Goal: Entertainment & Leisure: Consume media (video, audio)

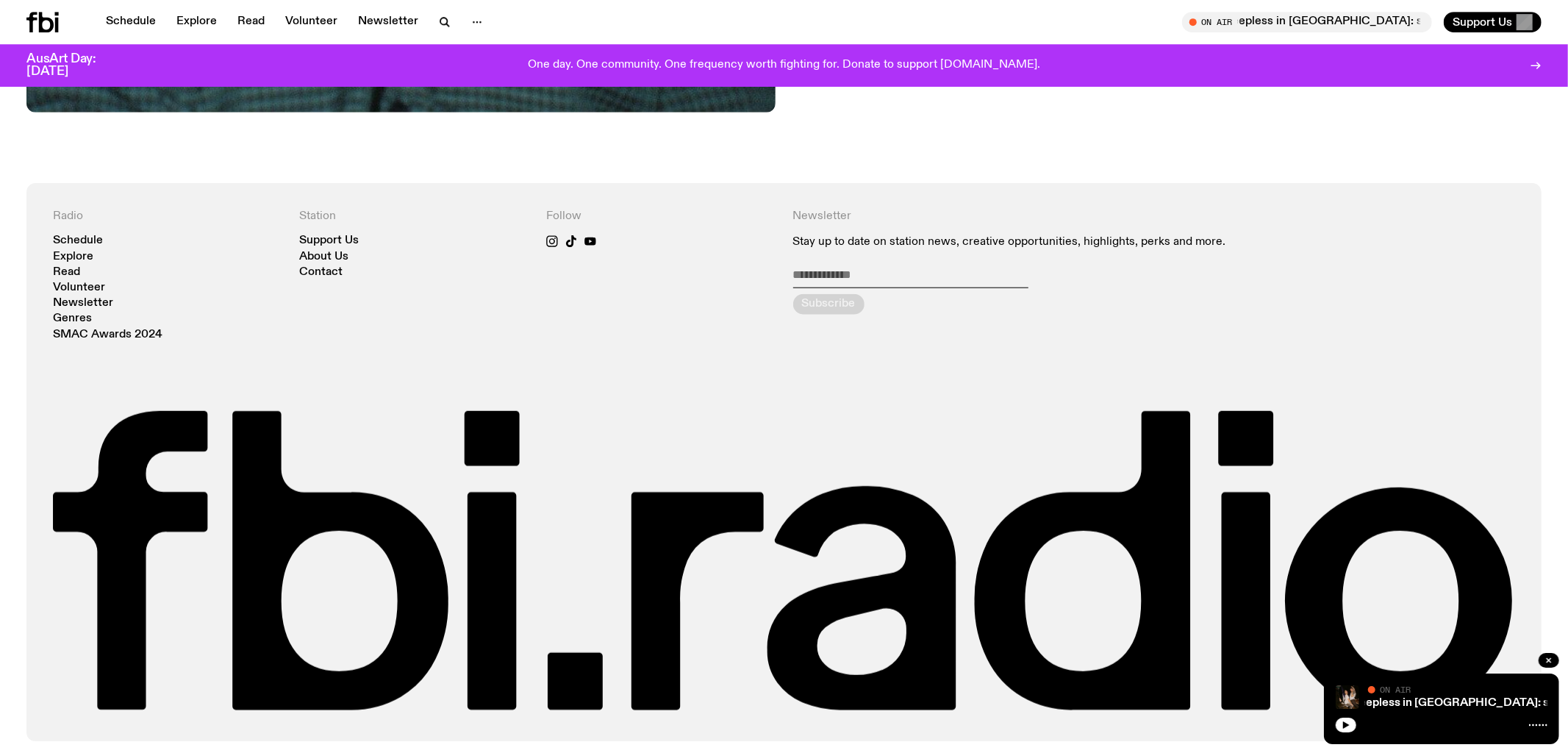
scroll to position [1187, 0]
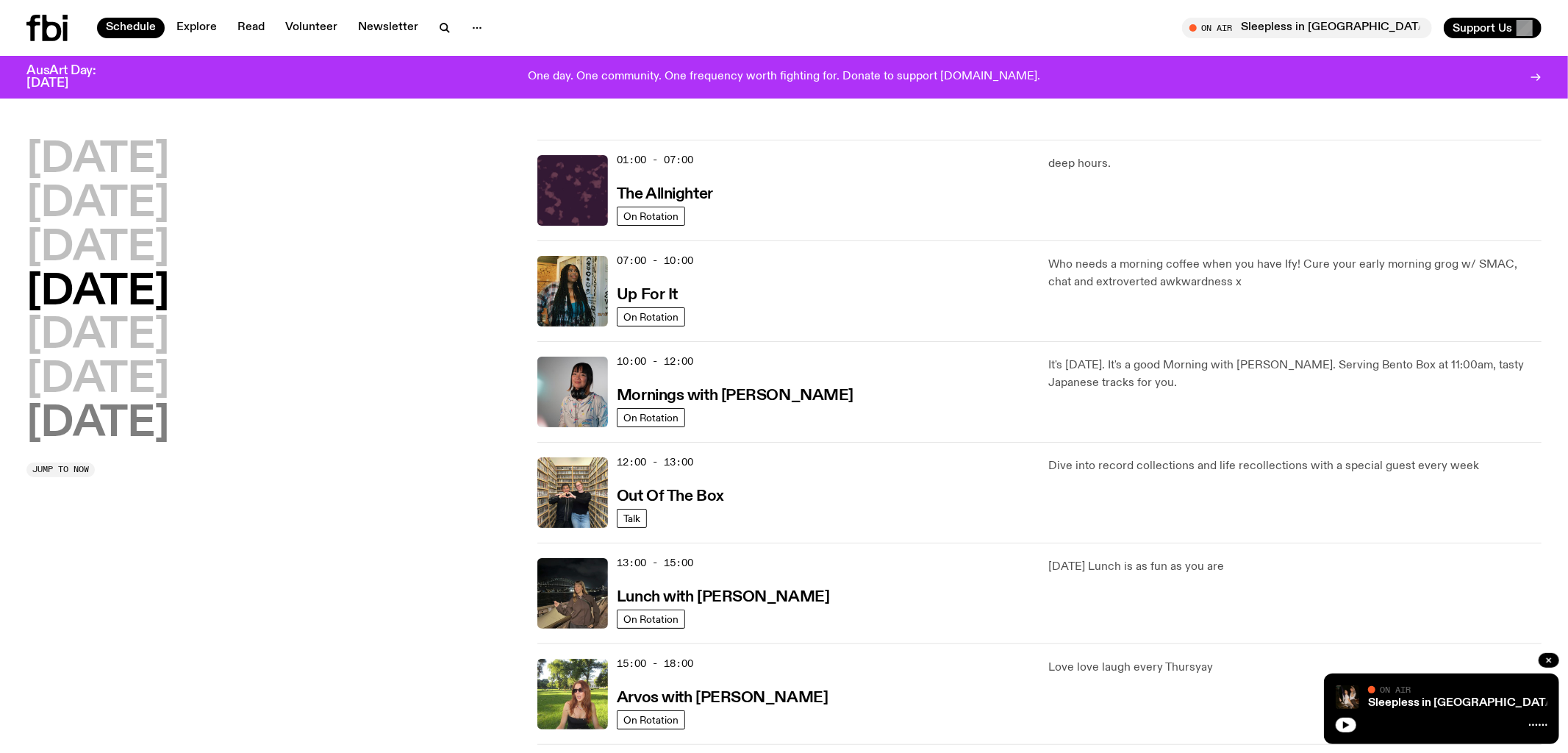
click at [151, 426] on h2 "Sunday" at bounding box center [98, 424] width 142 height 41
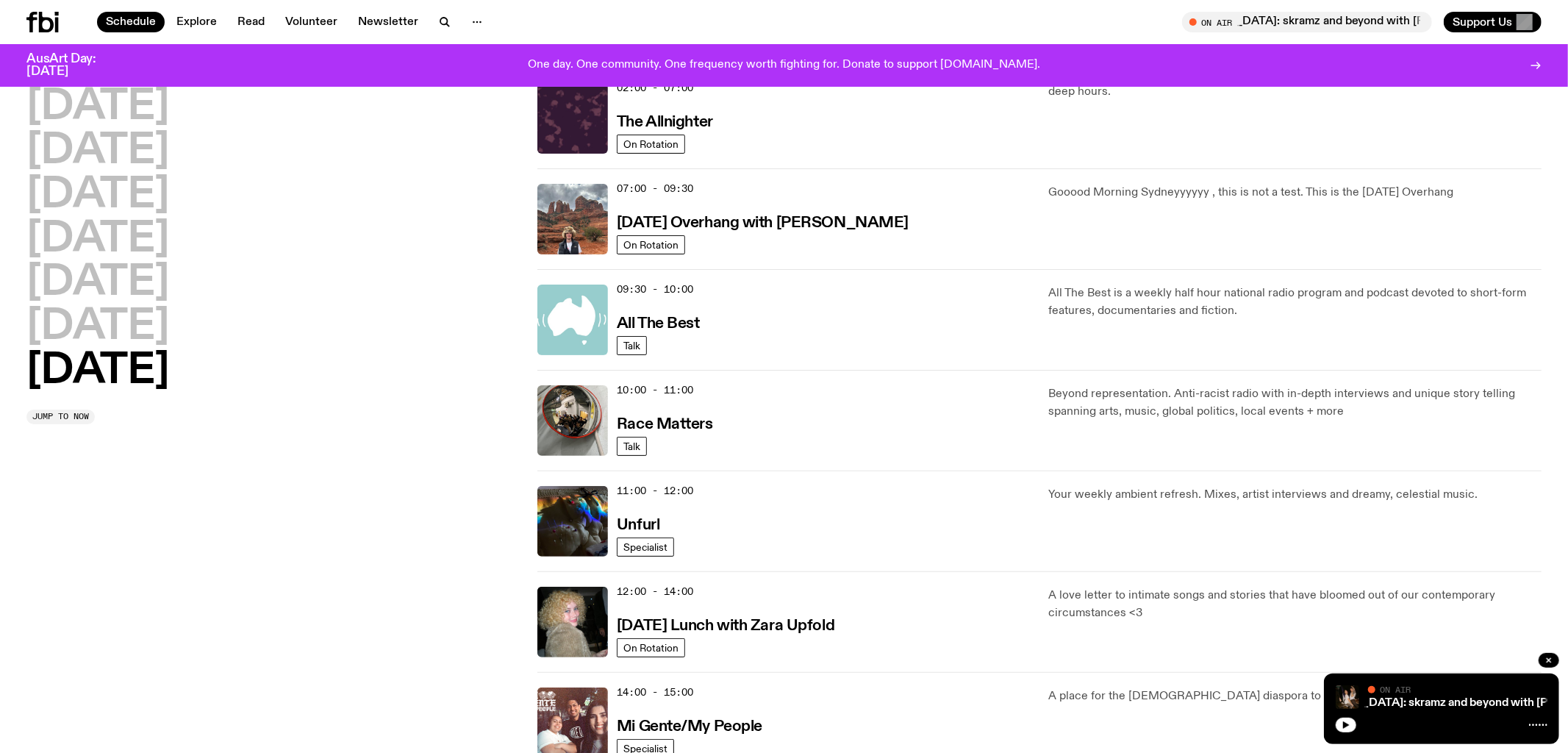
scroll to position [140, 0]
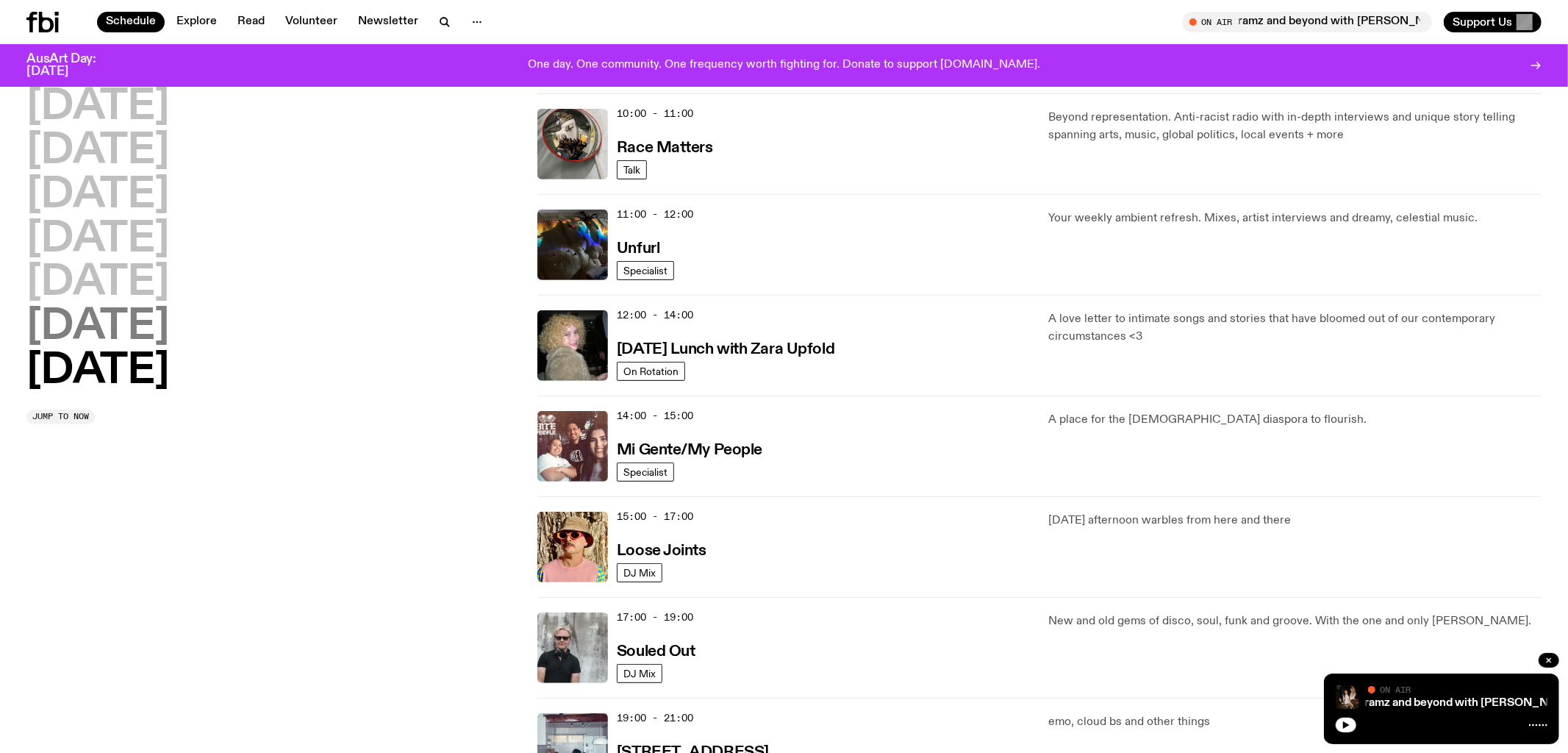
click at [143, 331] on h2 "Saturday" at bounding box center [98, 327] width 142 height 41
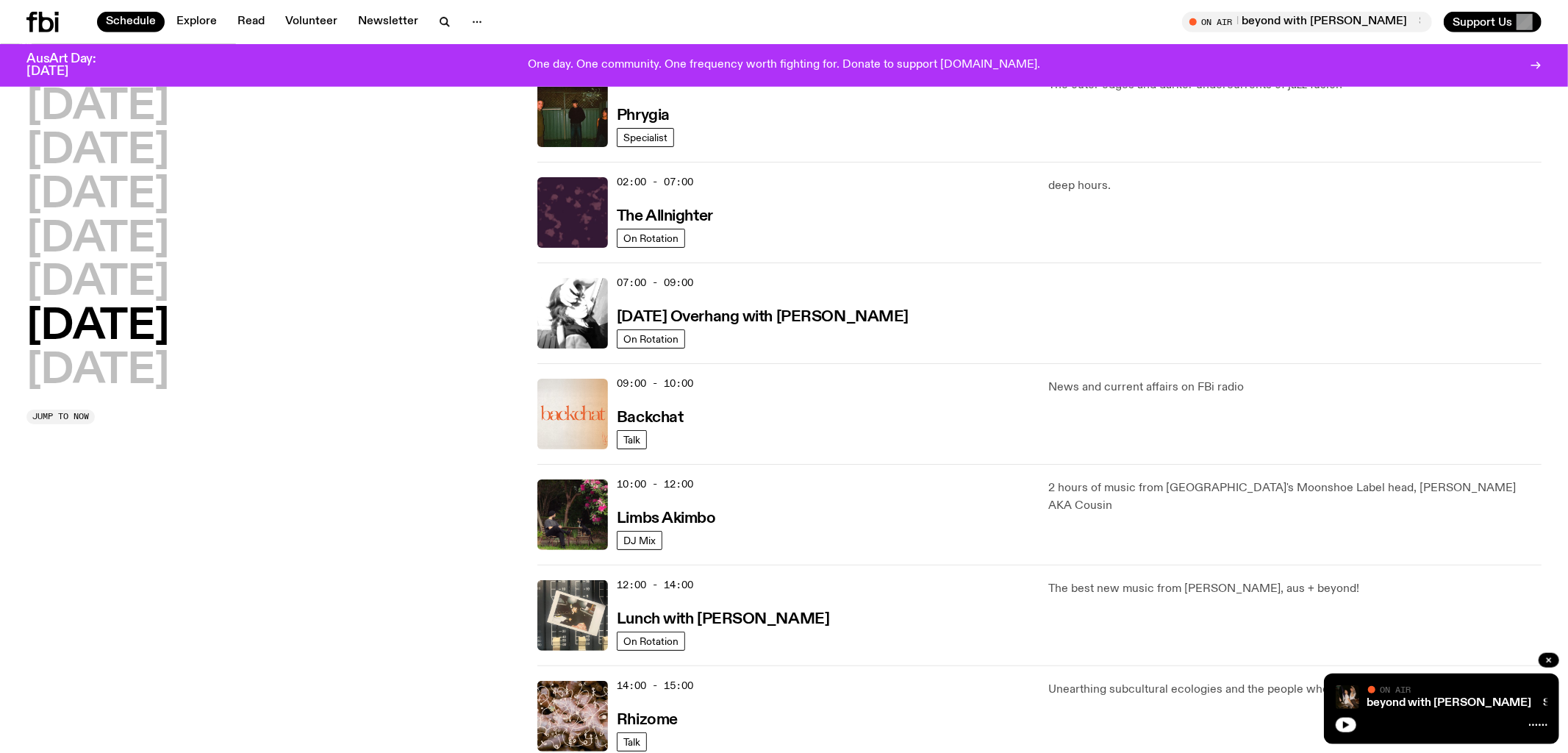
scroll to position [0, 0]
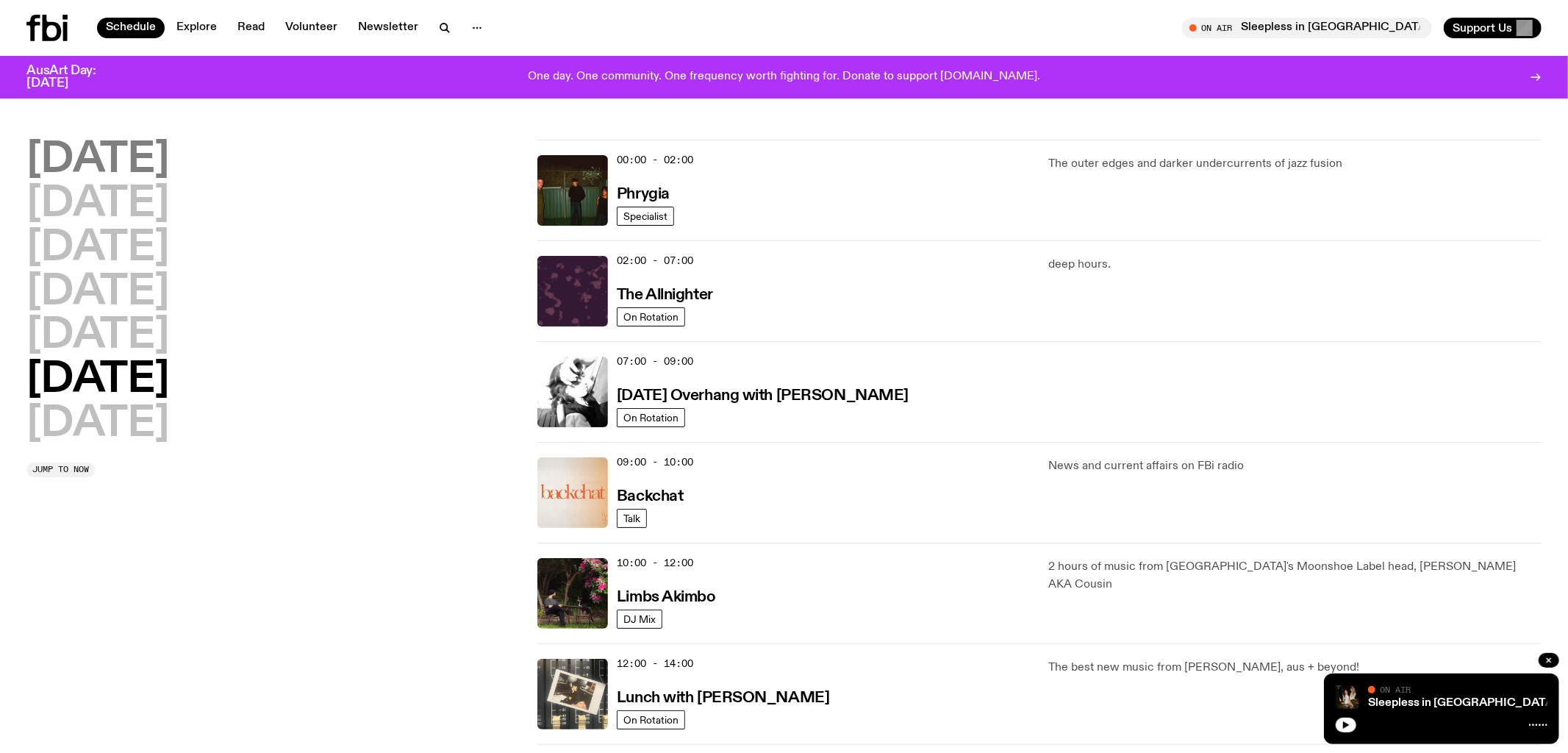
click at [86, 163] on h2 "Monday" at bounding box center [98, 160] width 142 height 41
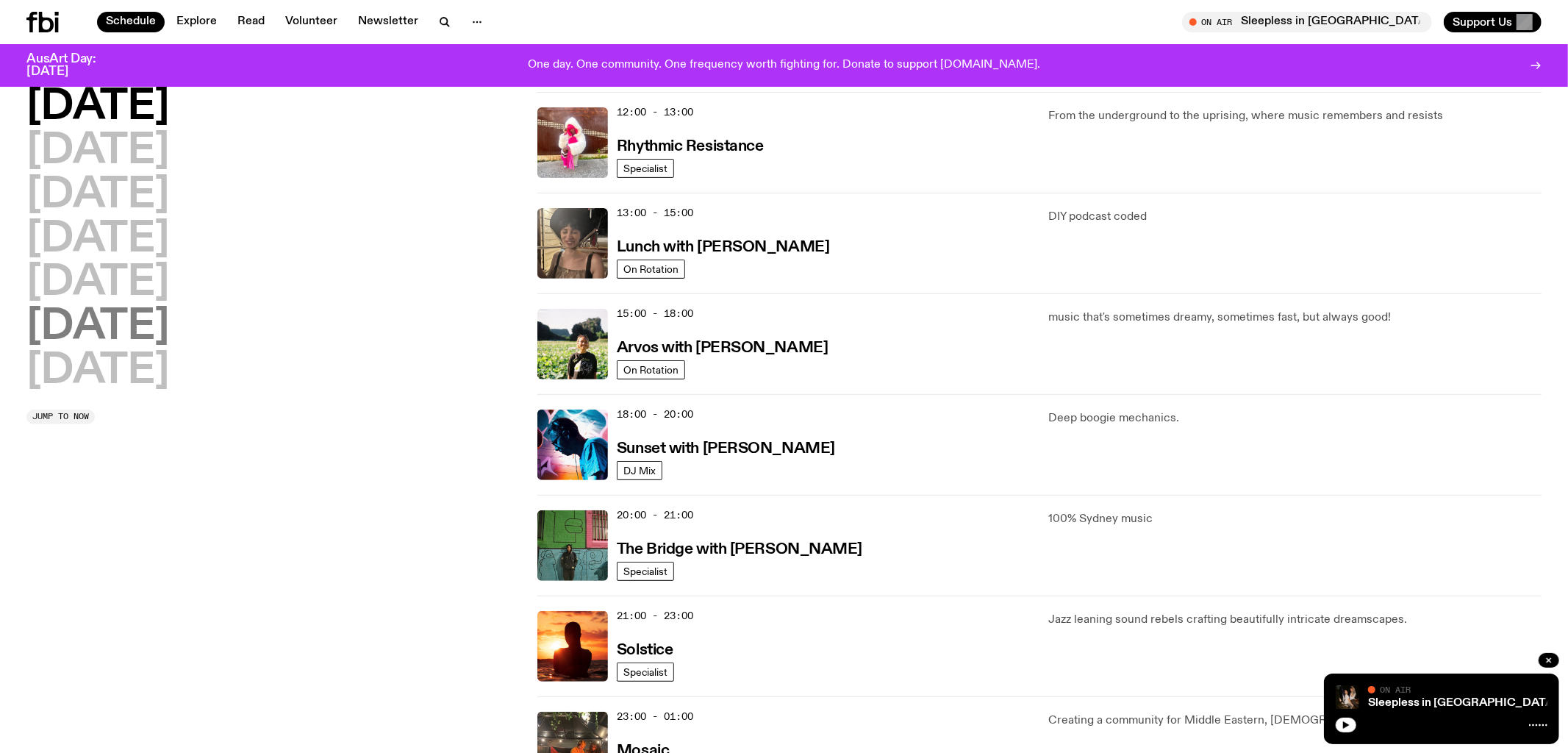
scroll to position [636, 0]
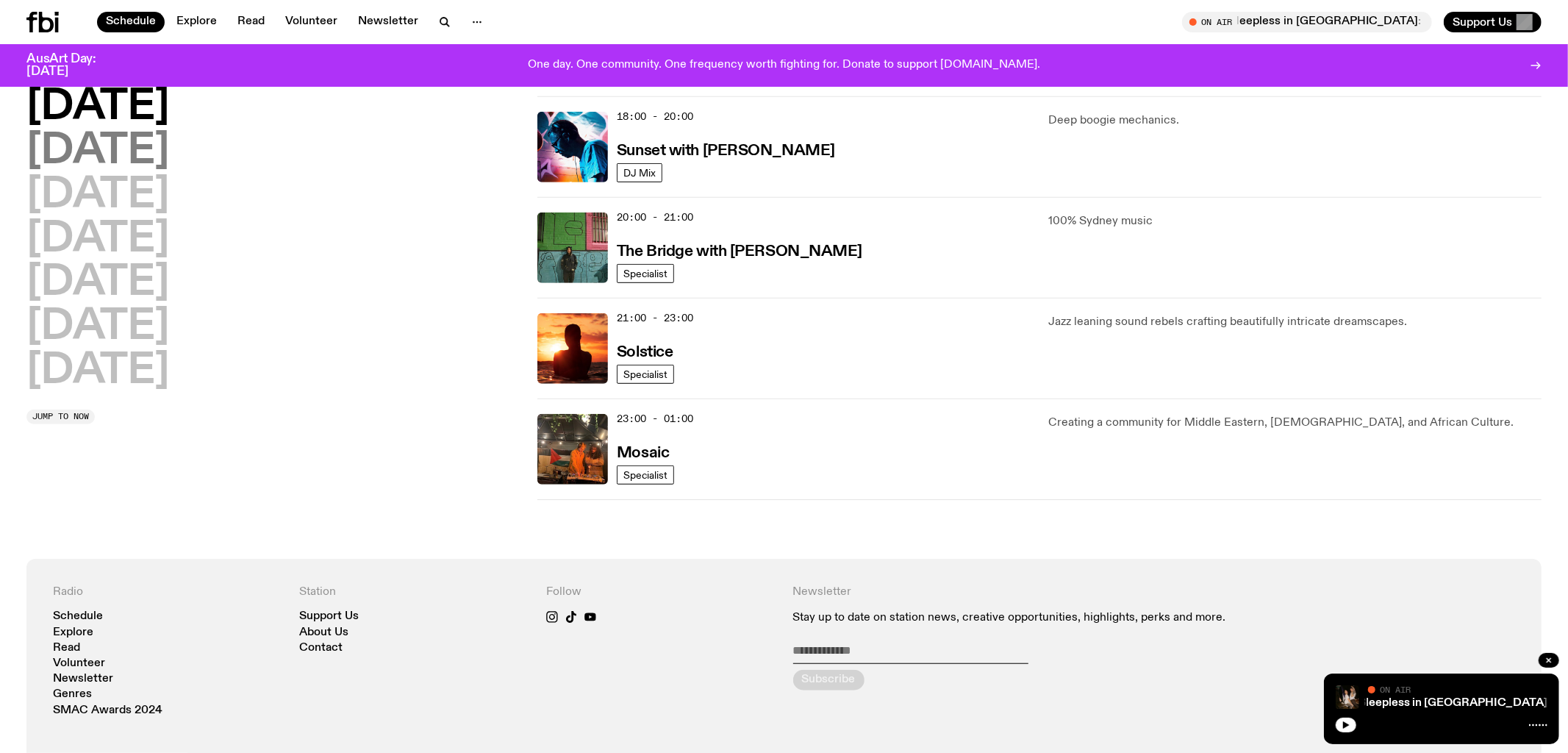
click at [79, 137] on h2 "Tuesday" at bounding box center [98, 151] width 142 height 41
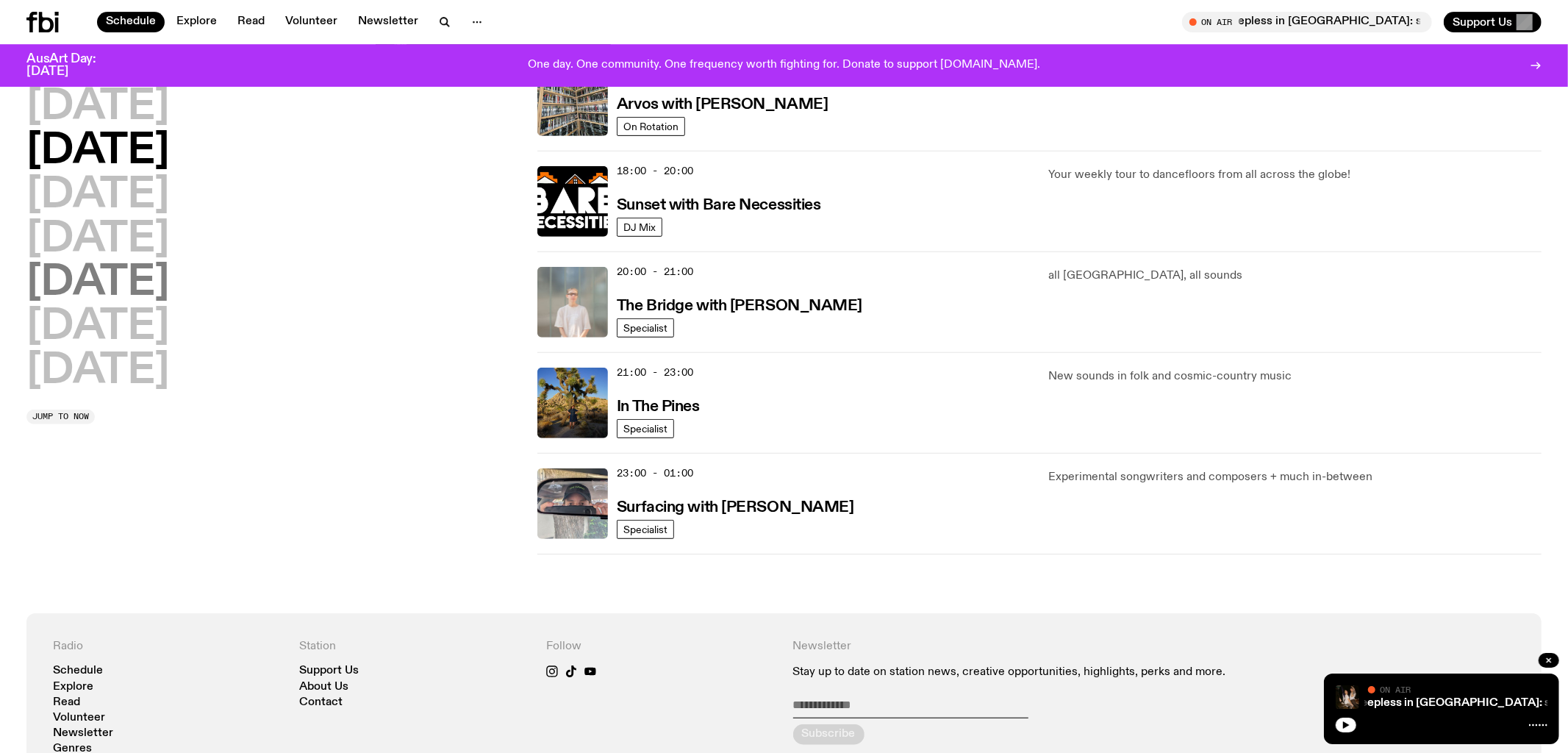
scroll to position [588, 0]
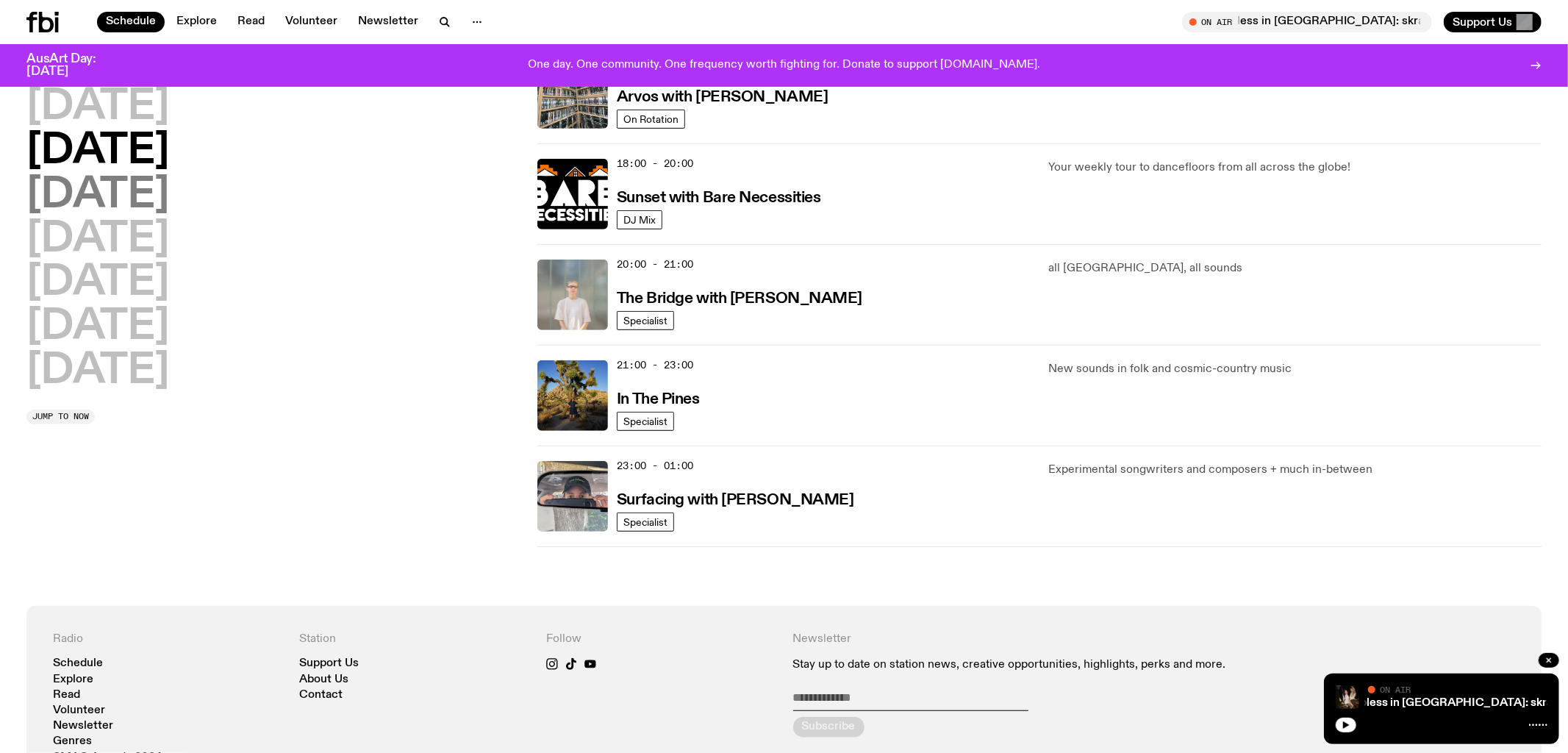
click at [124, 206] on h2 "Wednesday" at bounding box center [98, 196] width 142 height 41
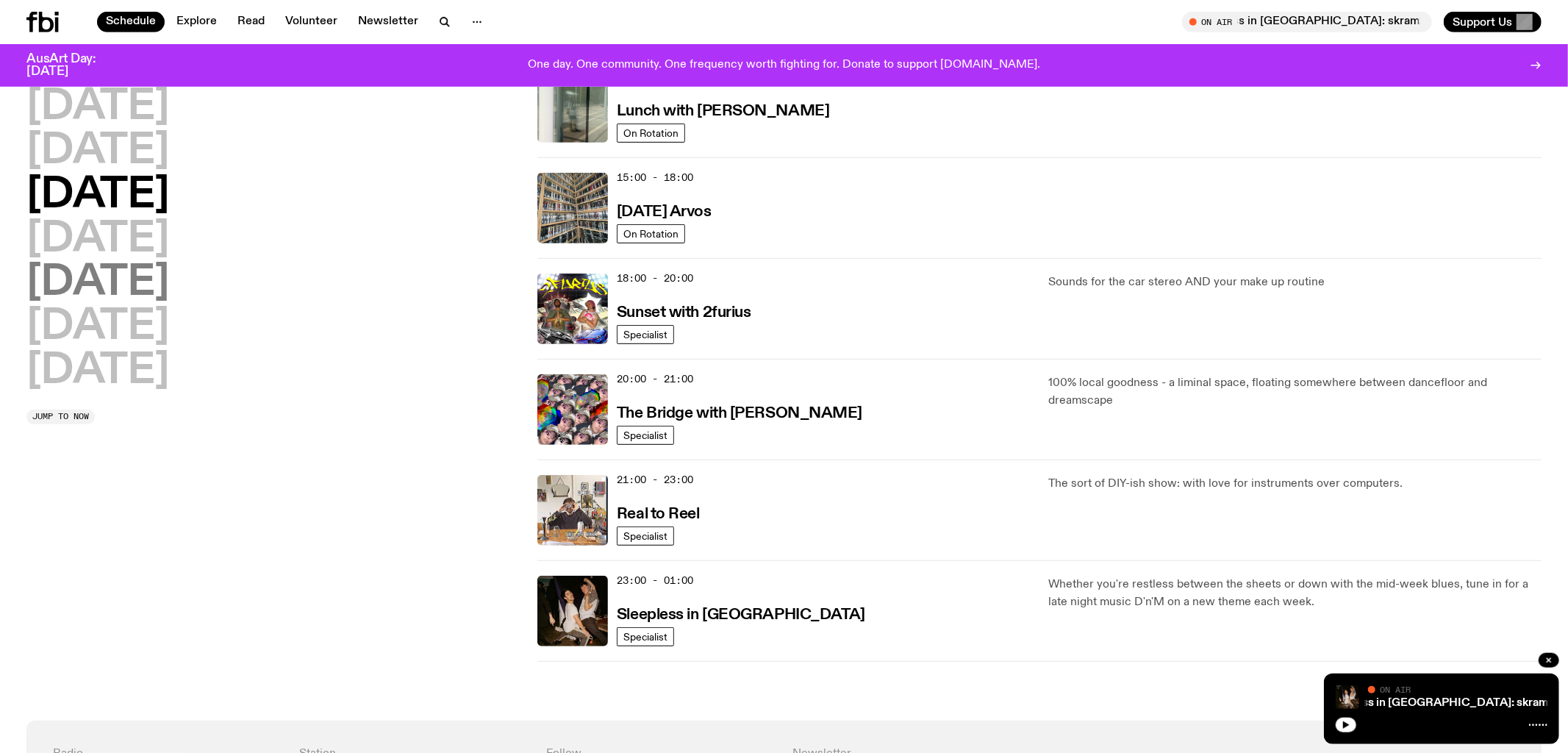
scroll to position [490, 0]
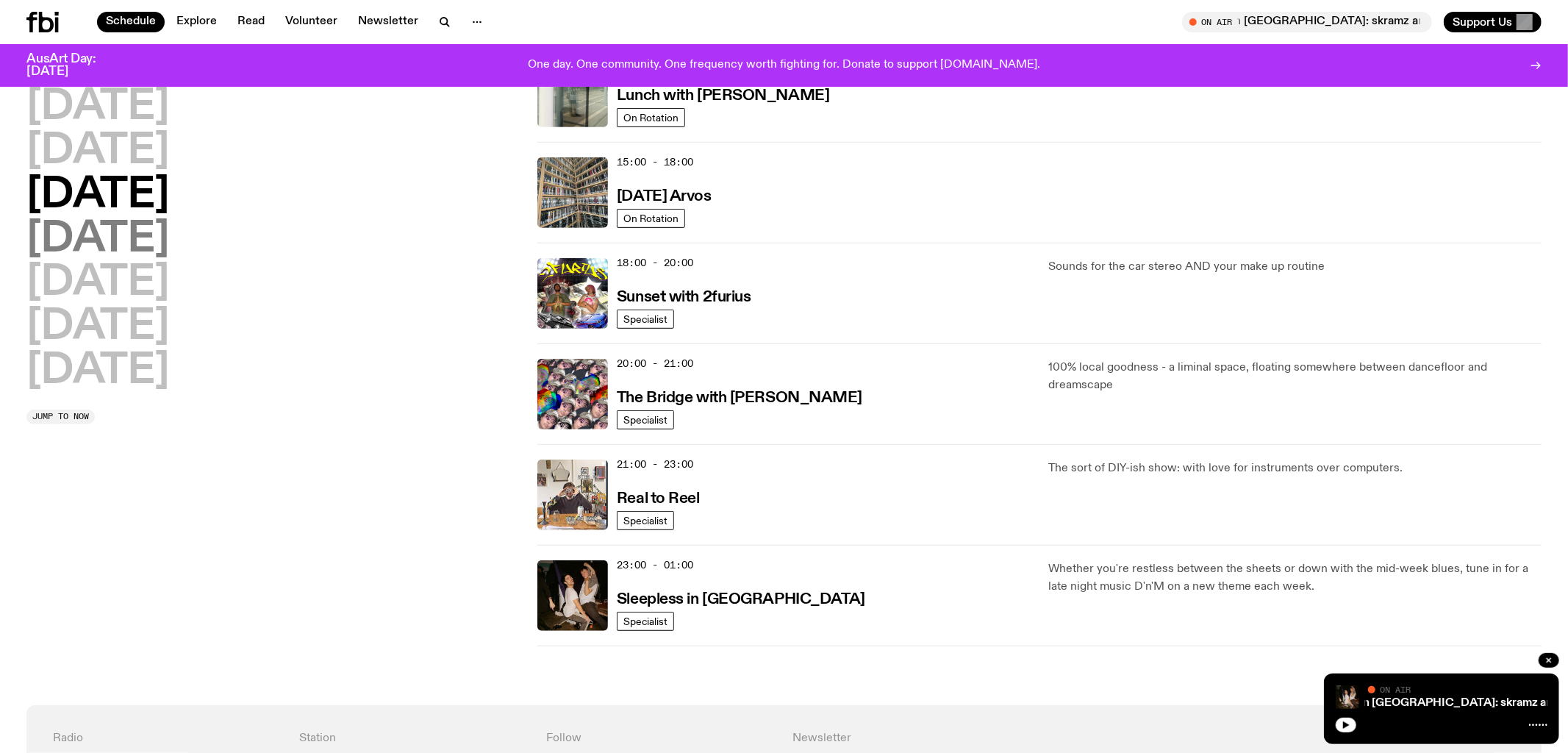
click at [124, 247] on h2 "Thursday" at bounding box center [98, 239] width 142 height 41
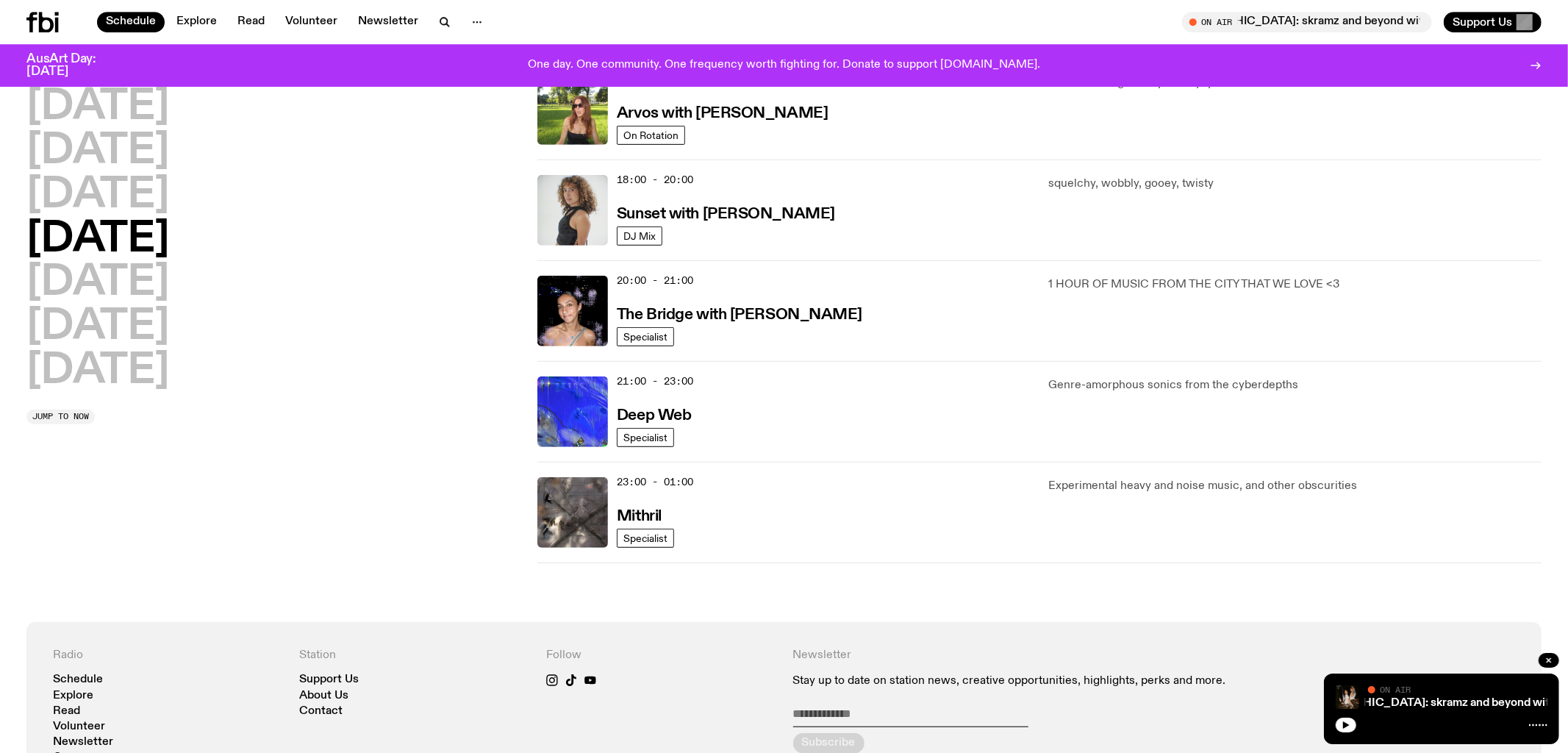
scroll to position [589, 0]
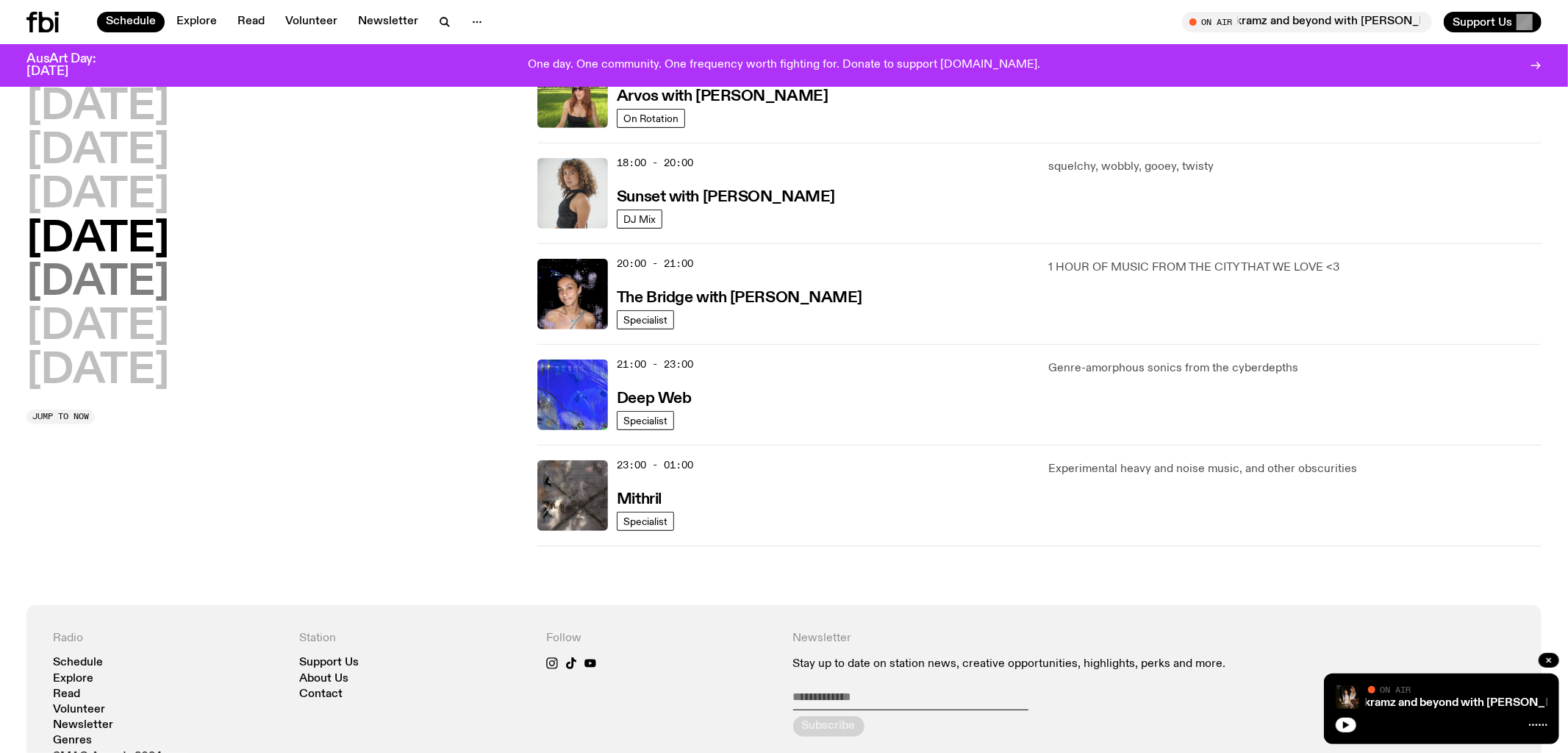
click at [88, 287] on h2 "Friday" at bounding box center [98, 283] width 142 height 41
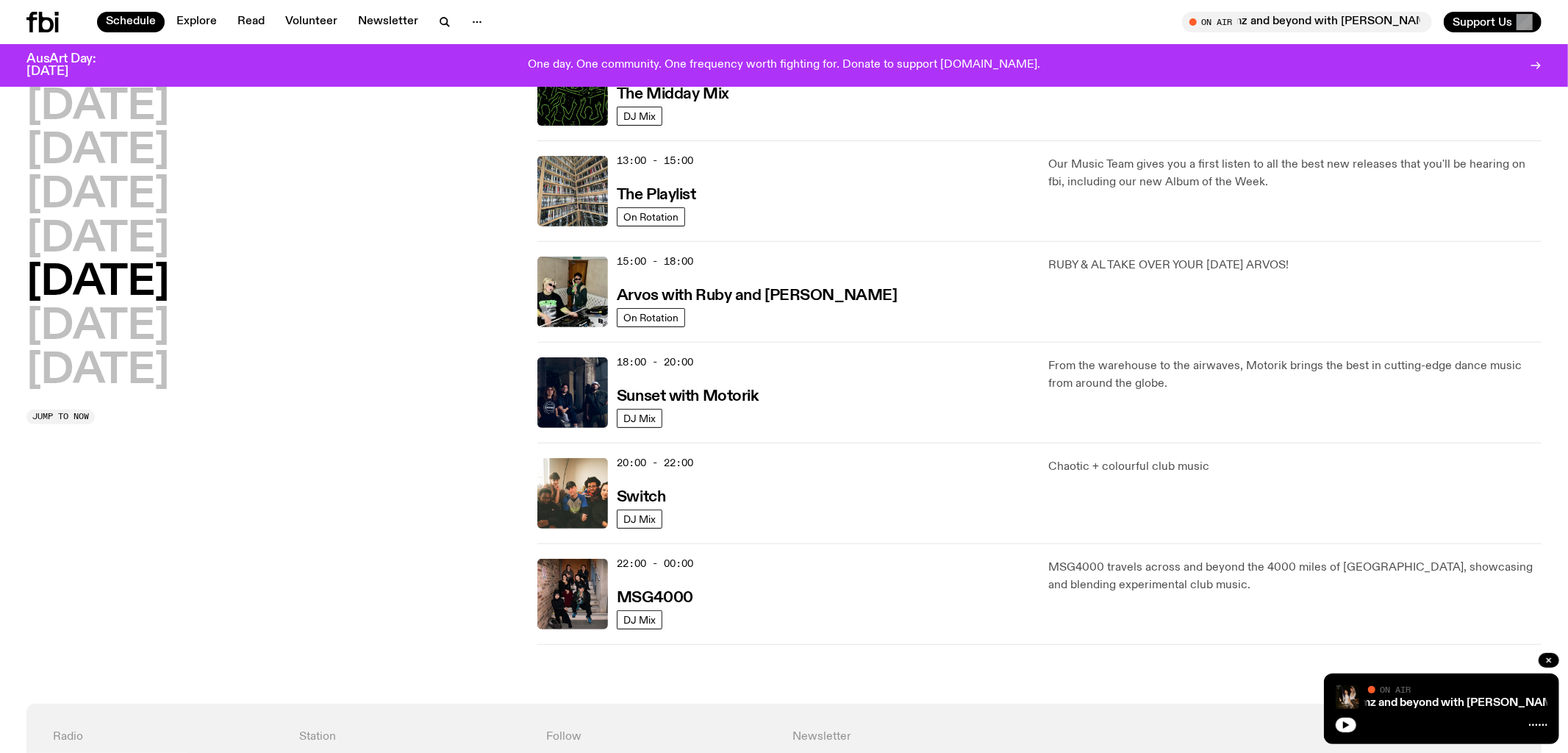
scroll to position [0, 0]
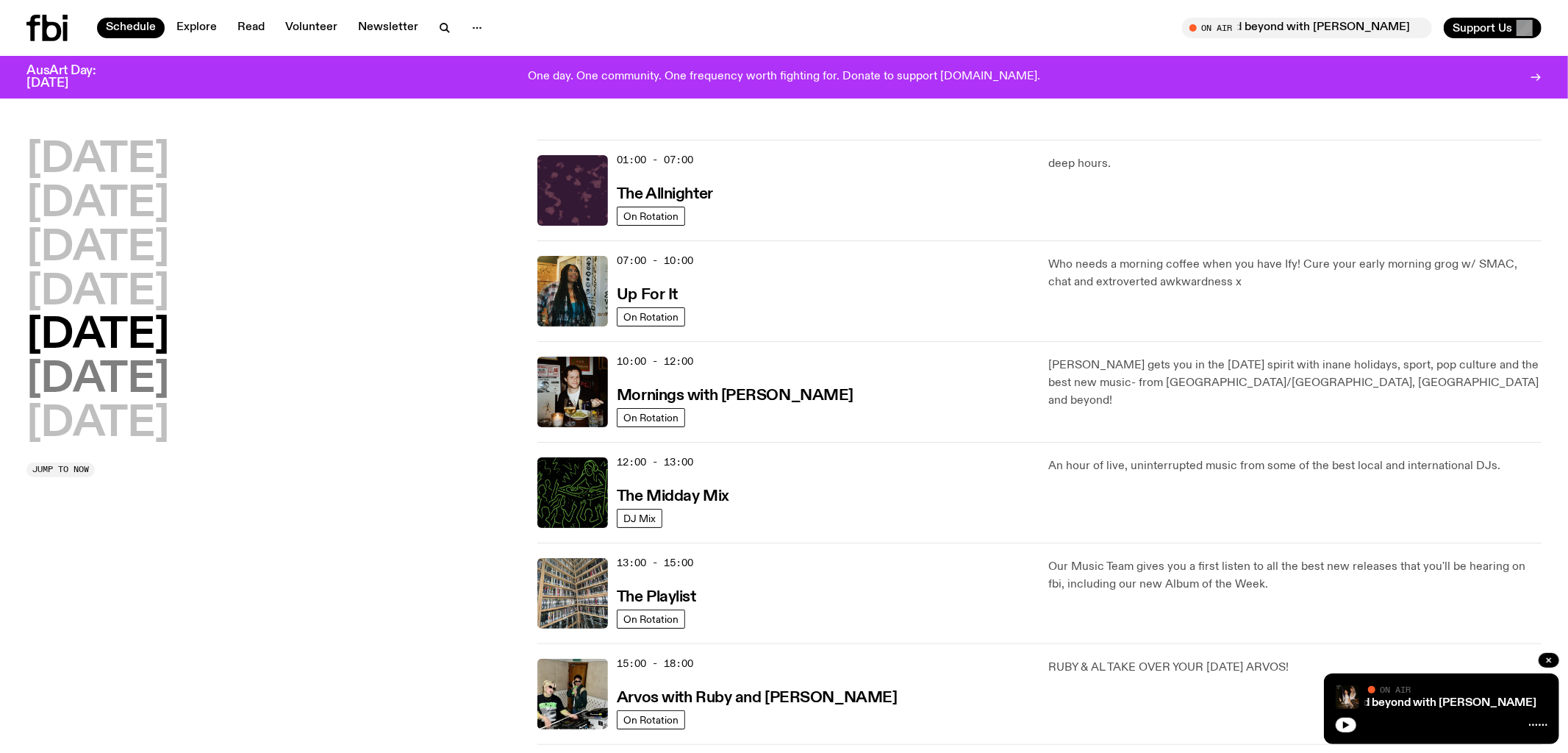
click at [107, 377] on h2 "Saturday" at bounding box center [98, 380] width 142 height 41
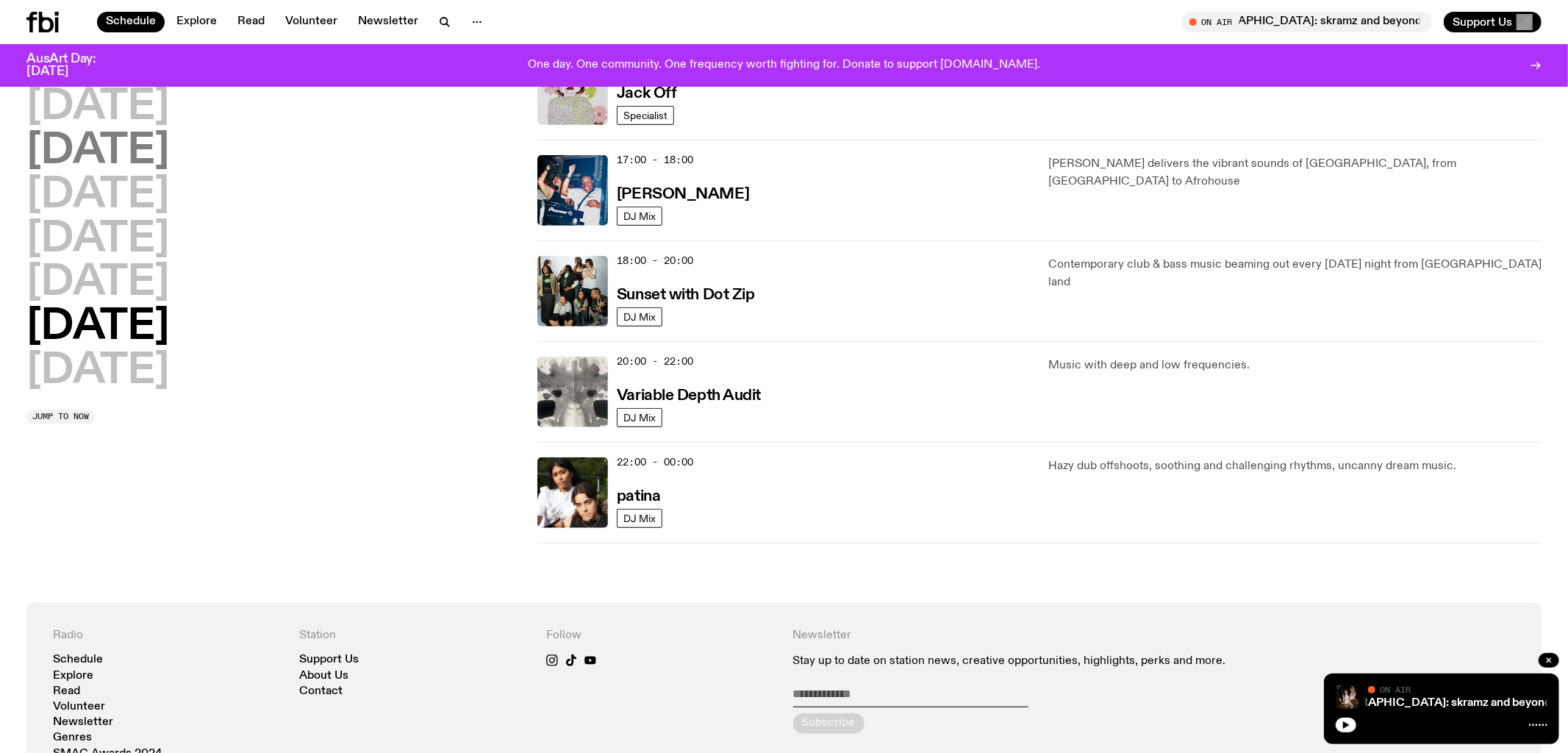
click at [120, 152] on h2 "Tuesday" at bounding box center [98, 151] width 142 height 41
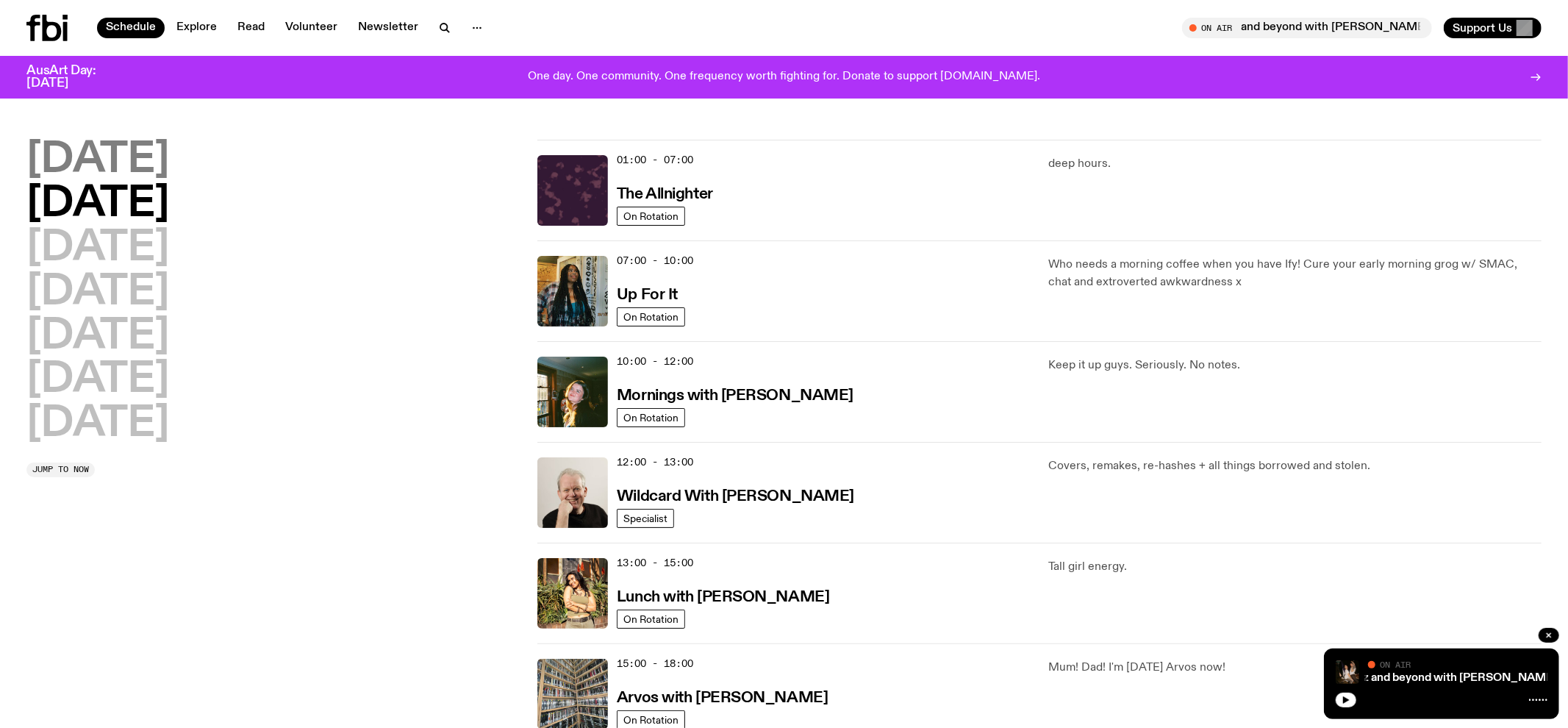
click at [163, 166] on h2 "Monday" at bounding box center [98, 160] width 142 height 41
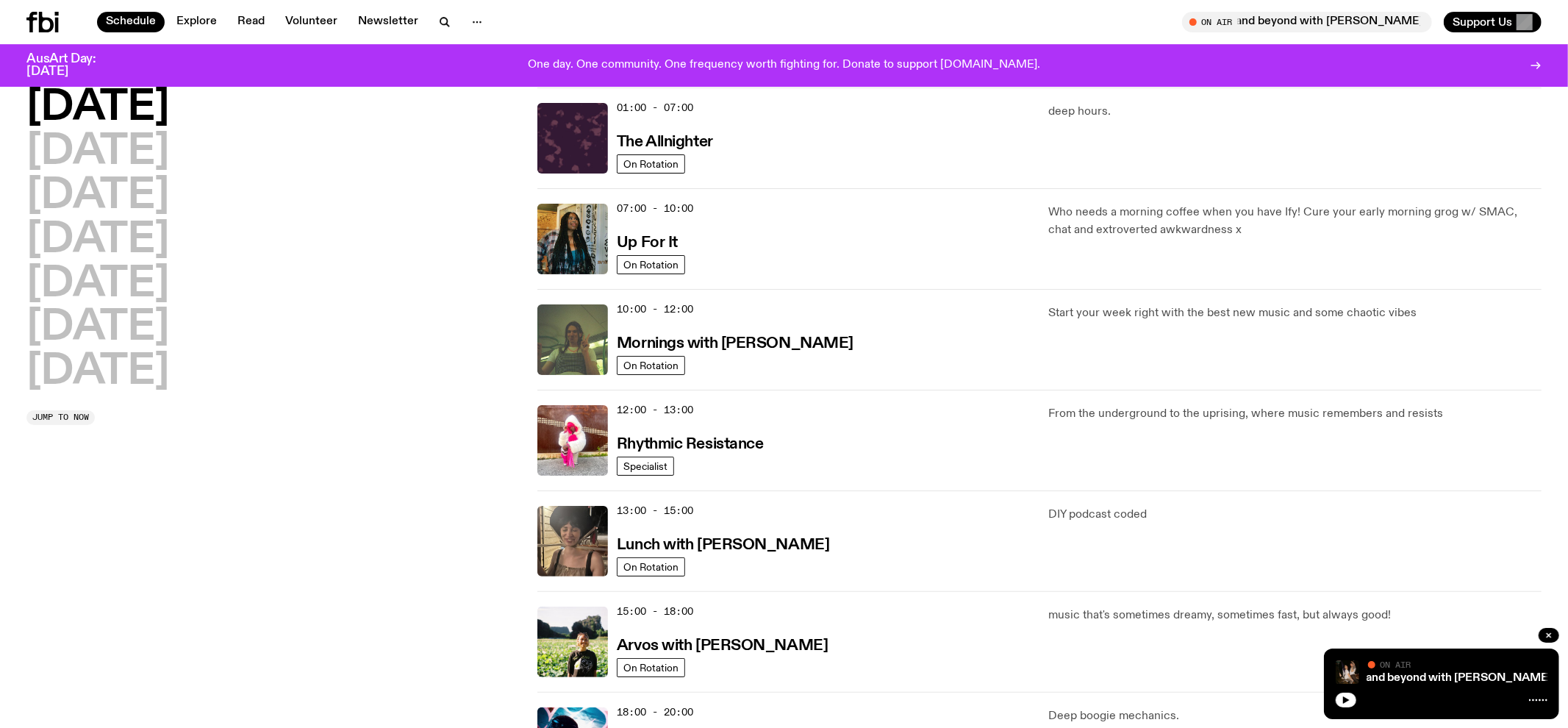
scroll to position [40, 0]
click at [142, 187] on h2 "Wednesday" at bounding box center [98, 196] width 142 height 41
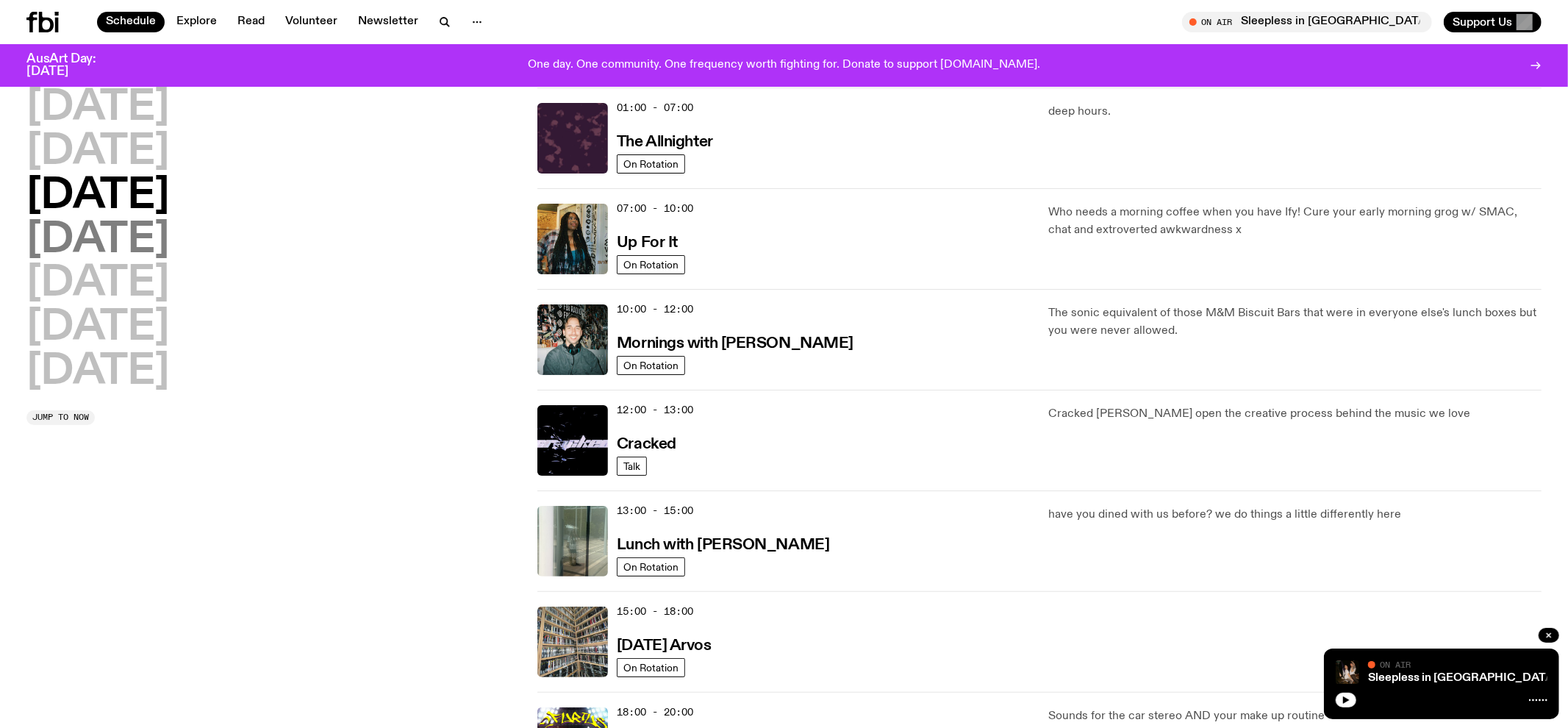
click at [155, 241] on h2 "Thursday" at bounding box center [98, 240] width 142 height 41
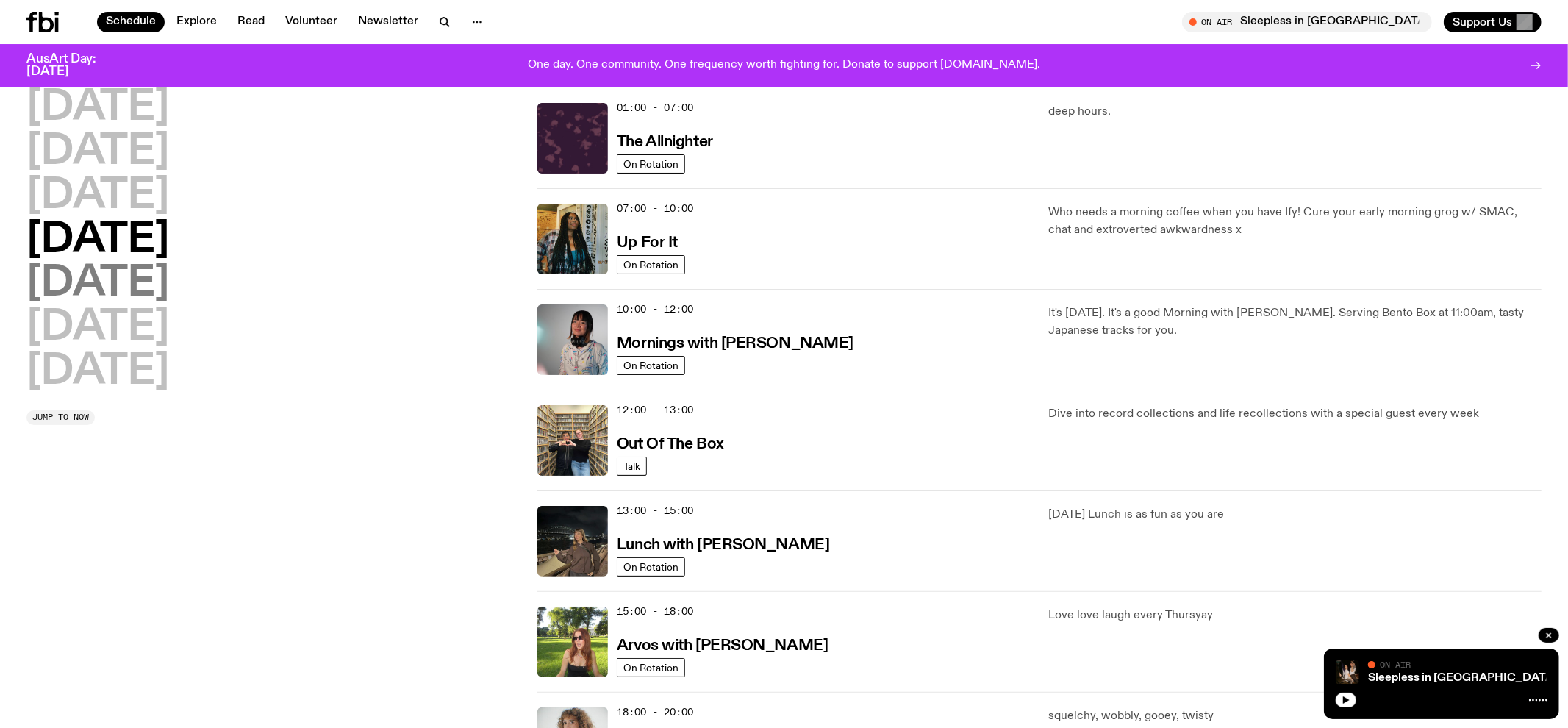
click at [109, 272] on h2 "Friday" at bounding box center [98, 284] width 142 height 41
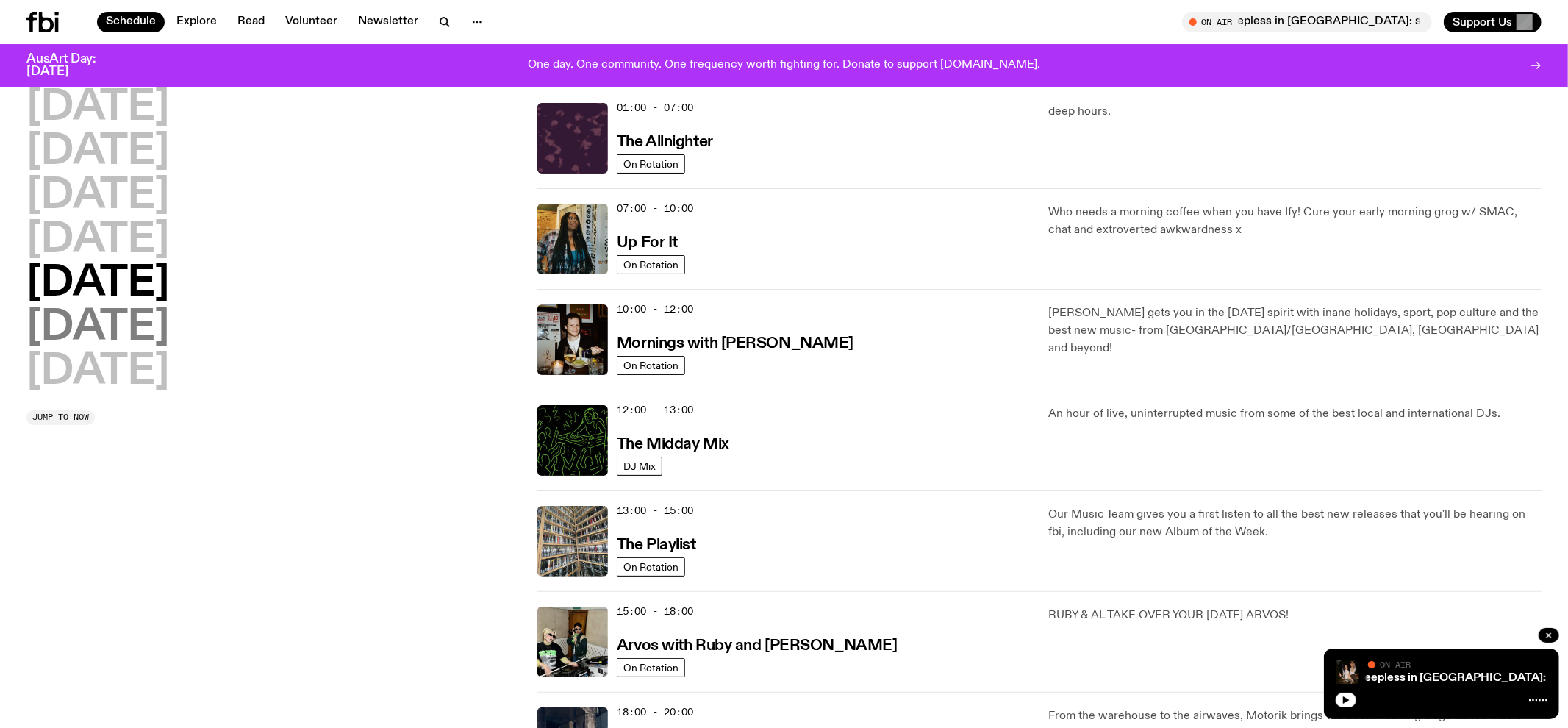
click at [144, 331] on h2 "Saturday" at bounding box center [98, 328] width 142 height 41
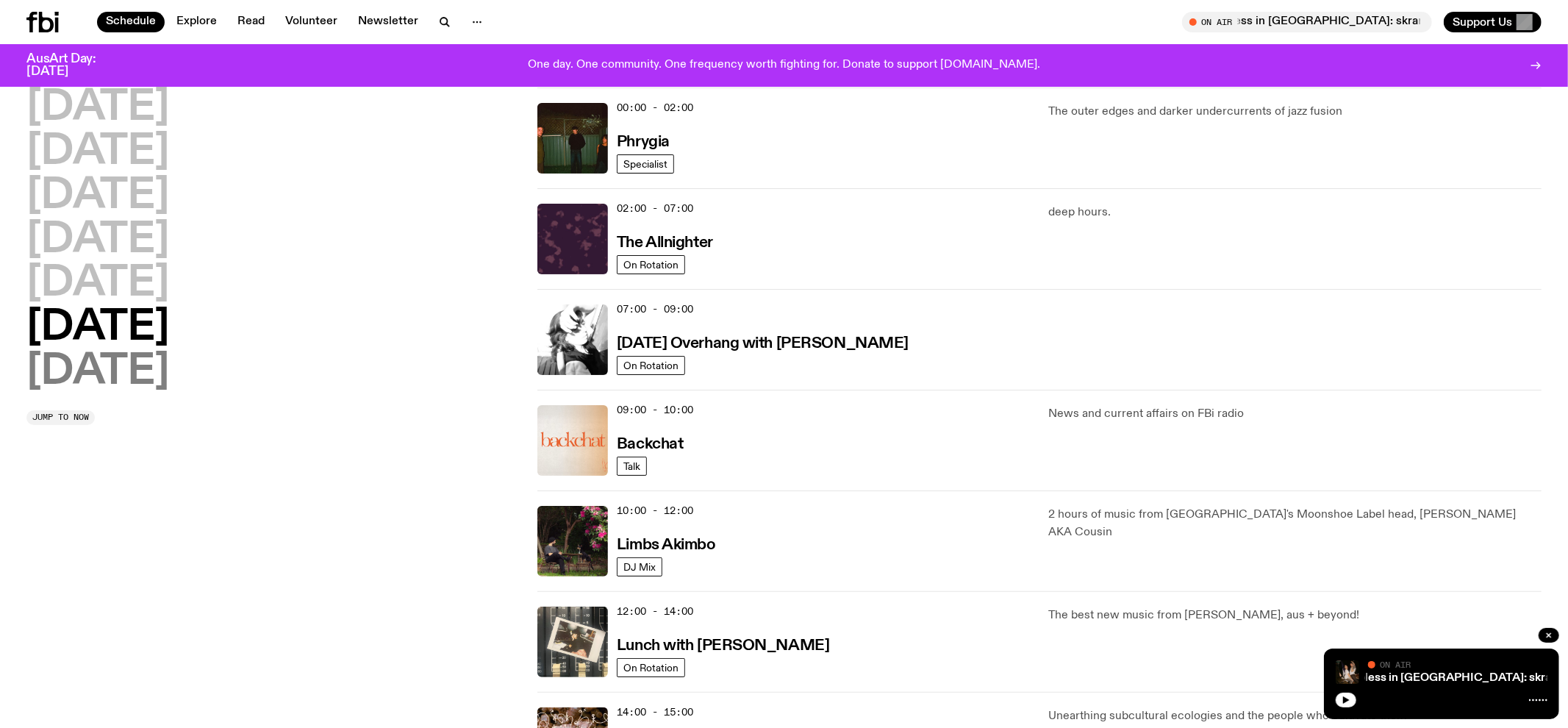
click at [140, 360] on h2 "Sunday" at bounding box center [98, 372] width 142 height 41
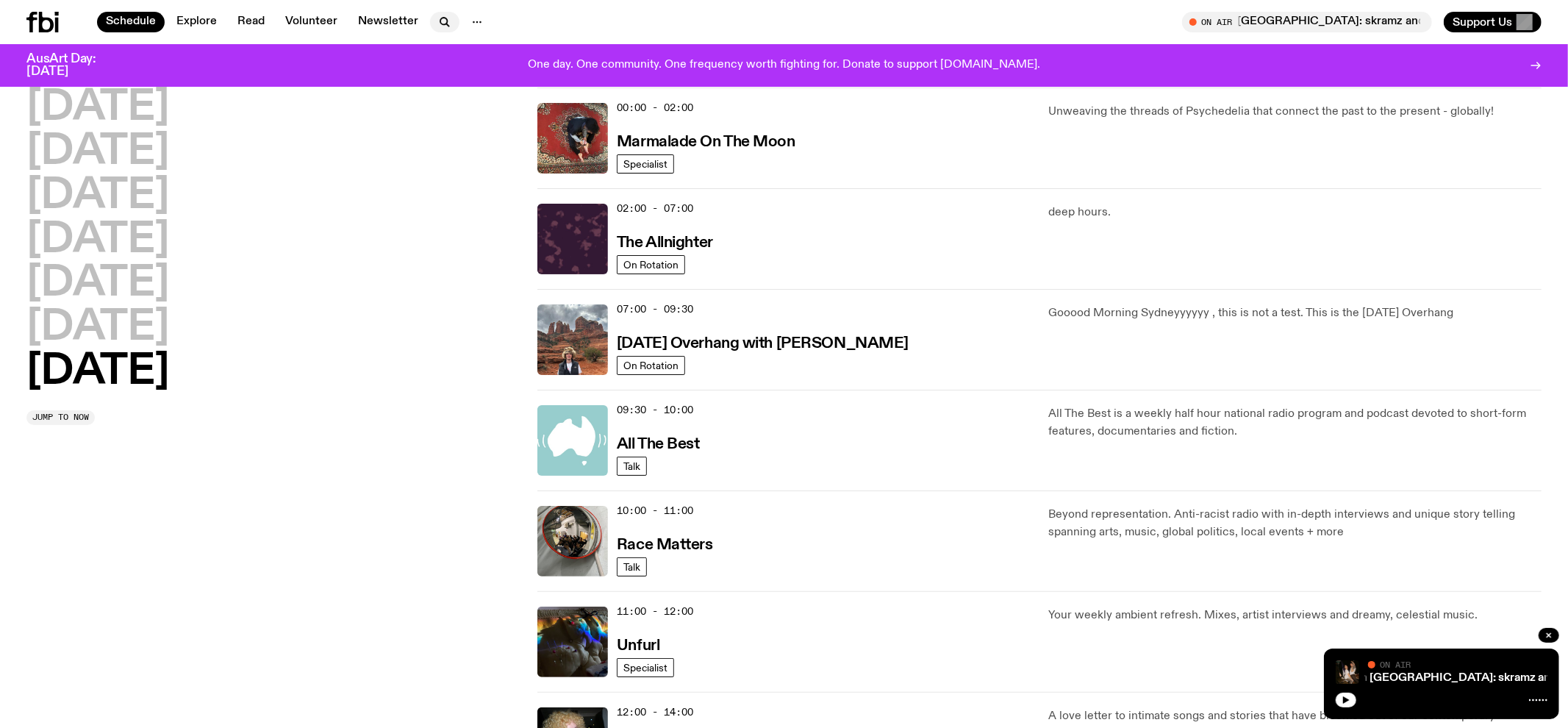
click at [436, 15] on icon "button" at bounding box center [445, 22] width 18 height 18
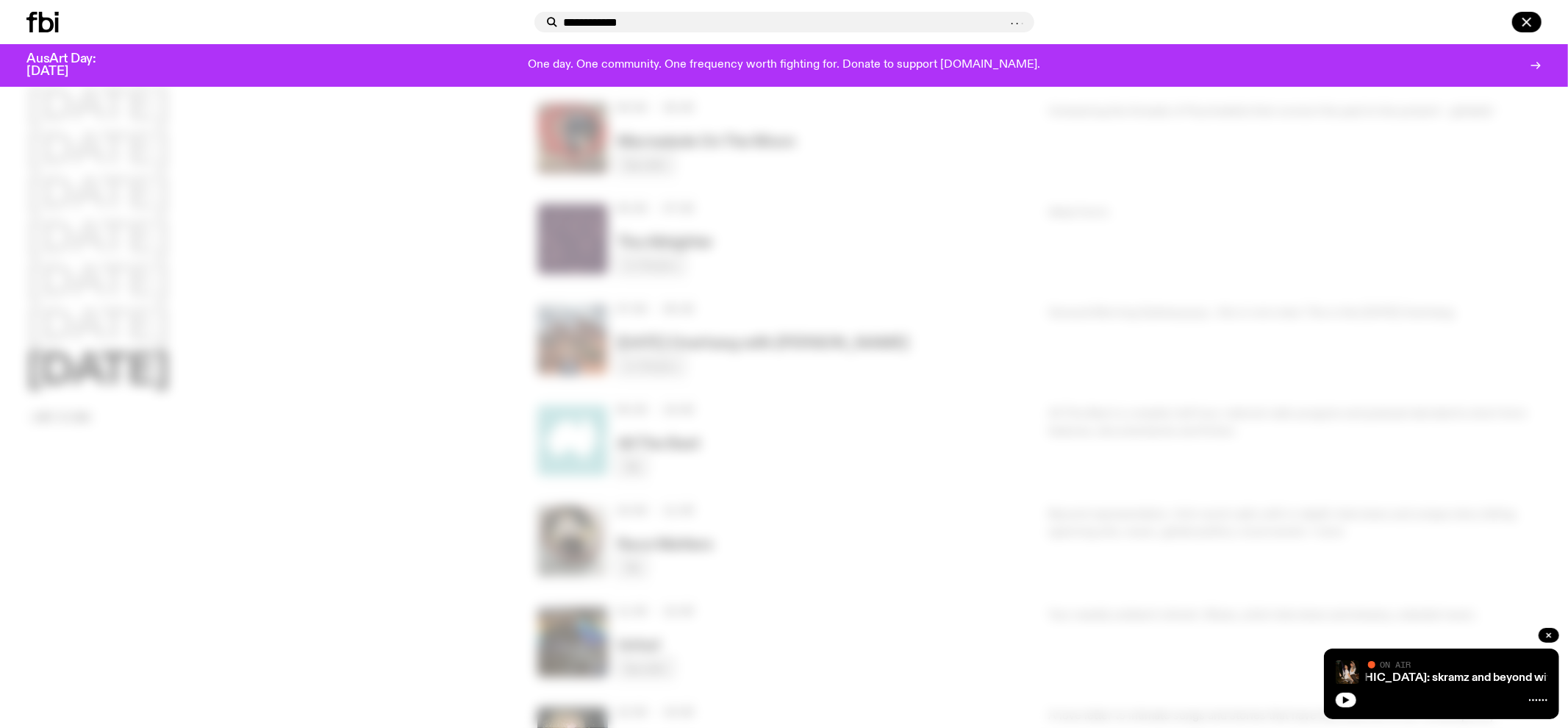
type input "**********"
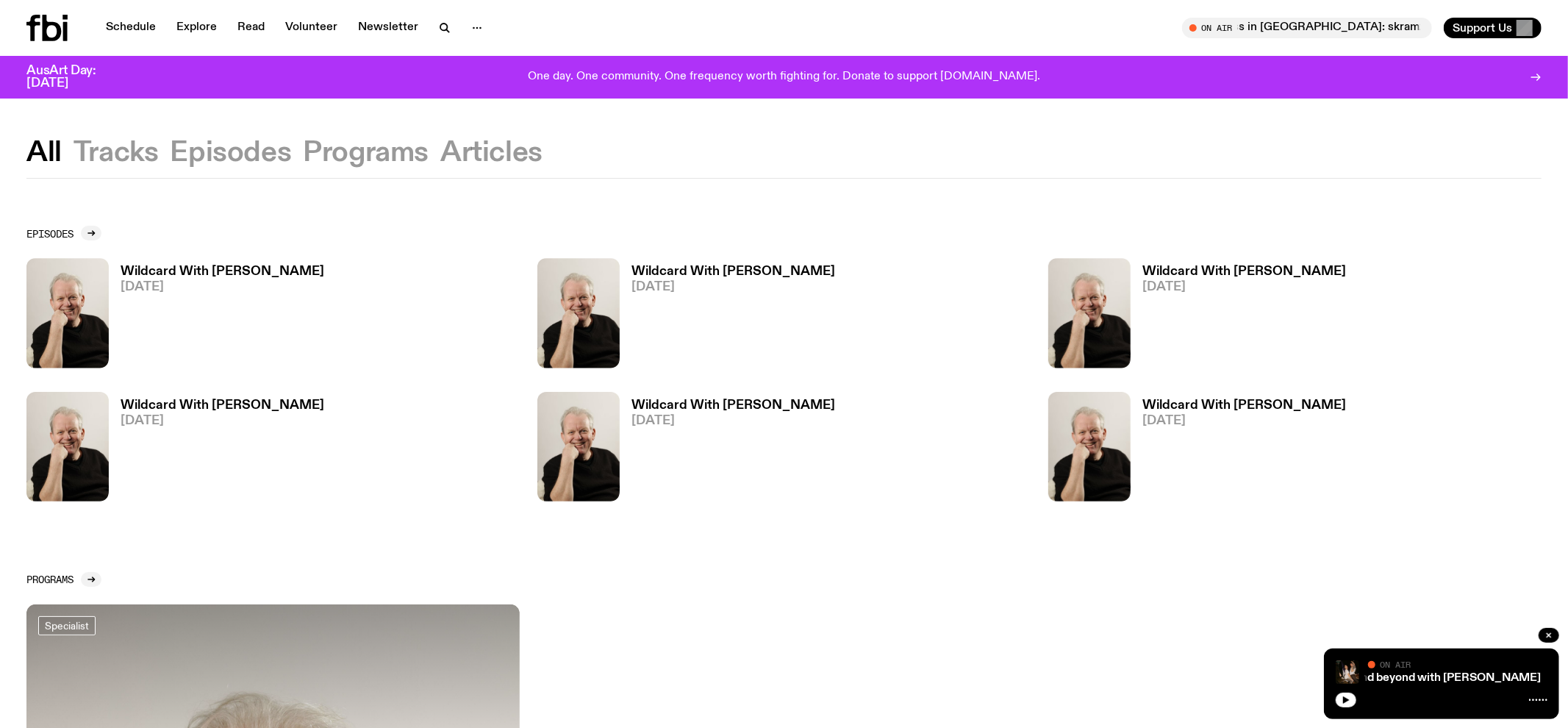
click at [282, 271] on h3 "Wildcard With Stuart Coupe" at bounding box center [222, 271] width 204 height 12
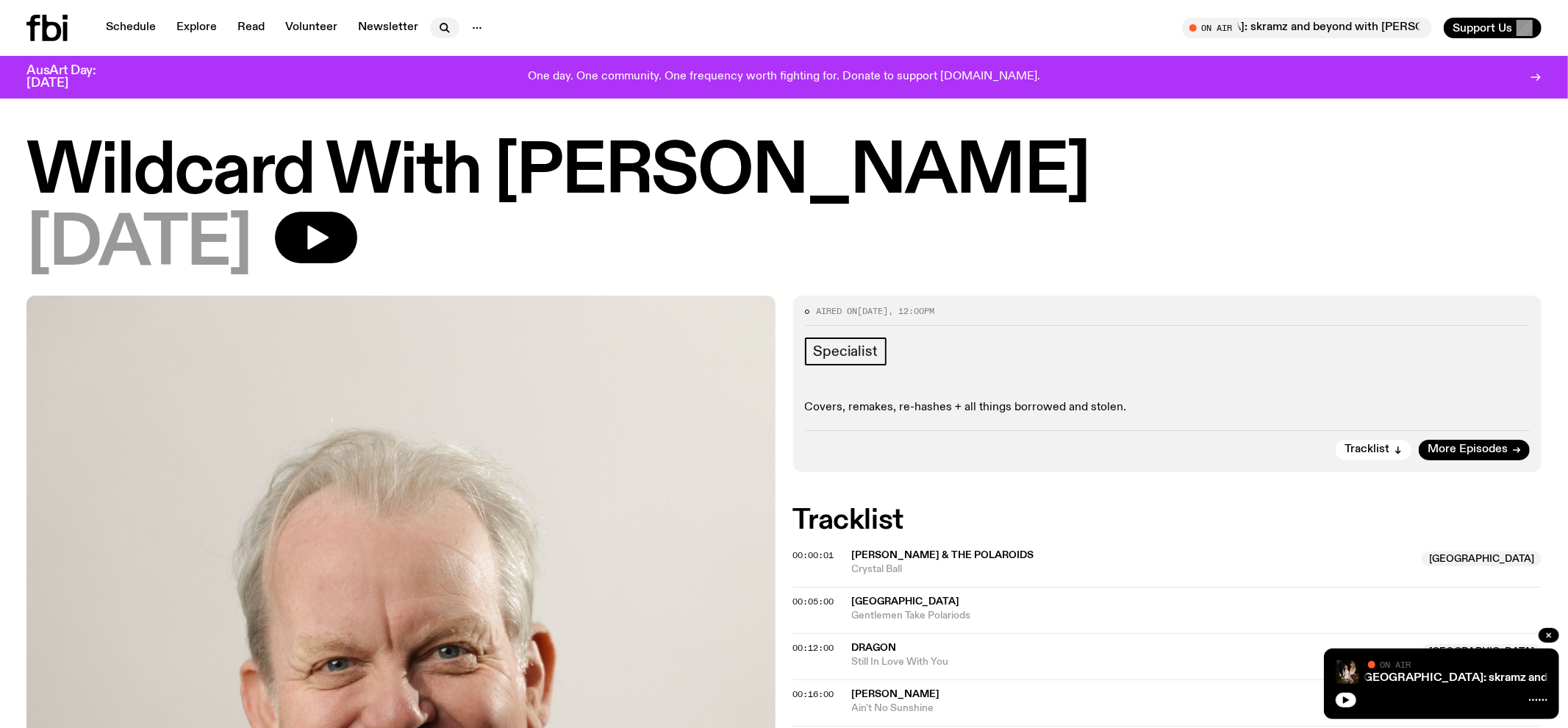
click at [436, 27] on icon "button" at bounding box center [445, 28] width 18 height 18
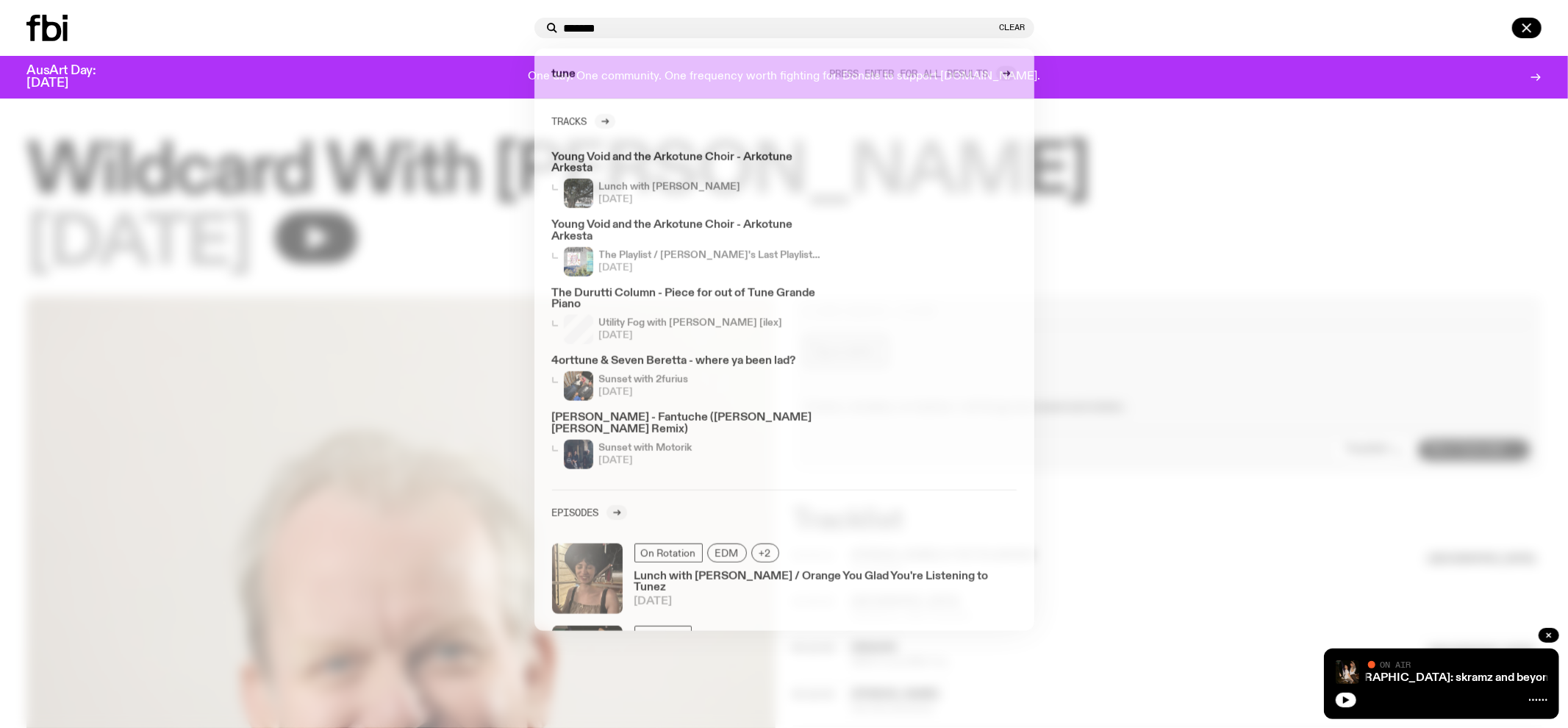
type input "*******"
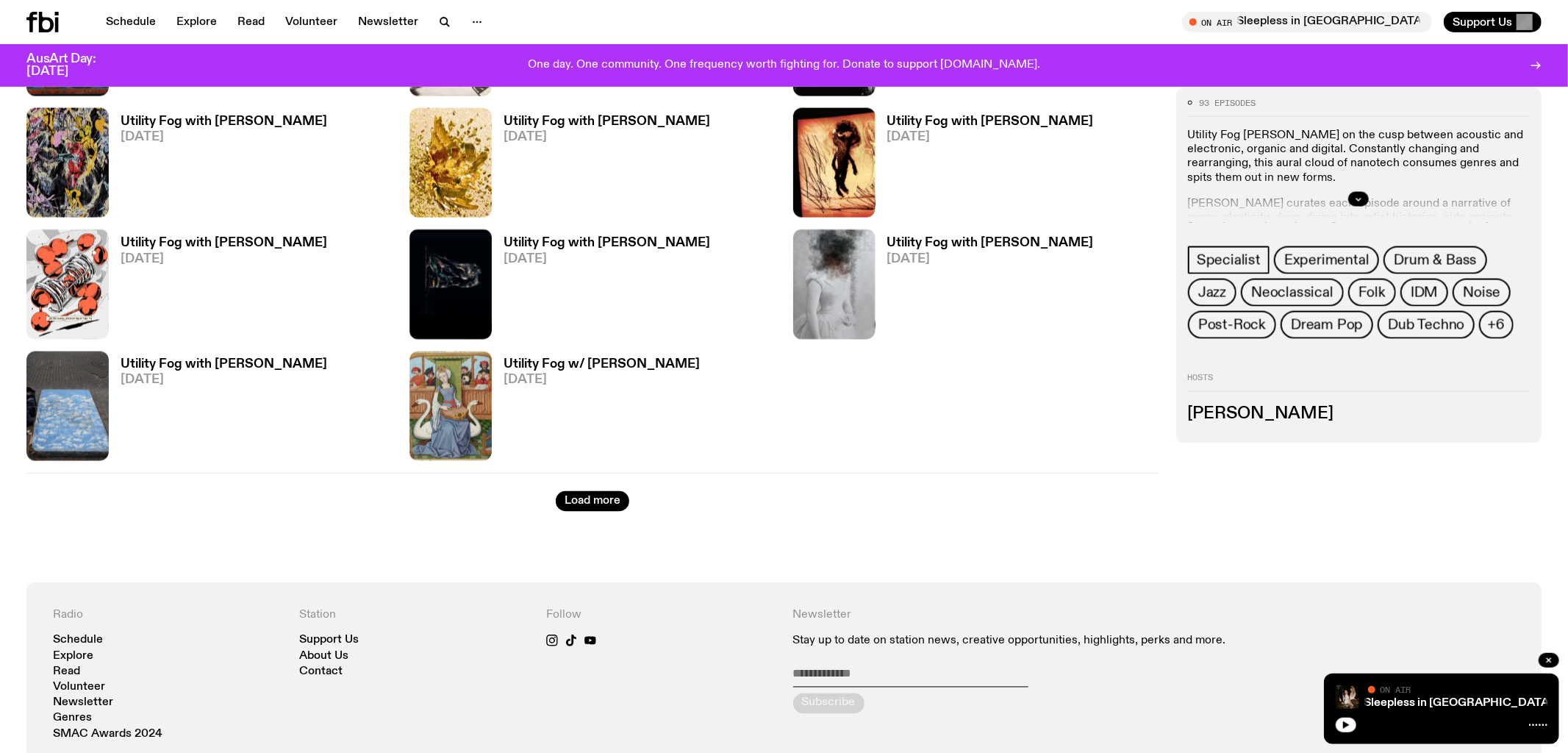
scroll to position [2076, 0]
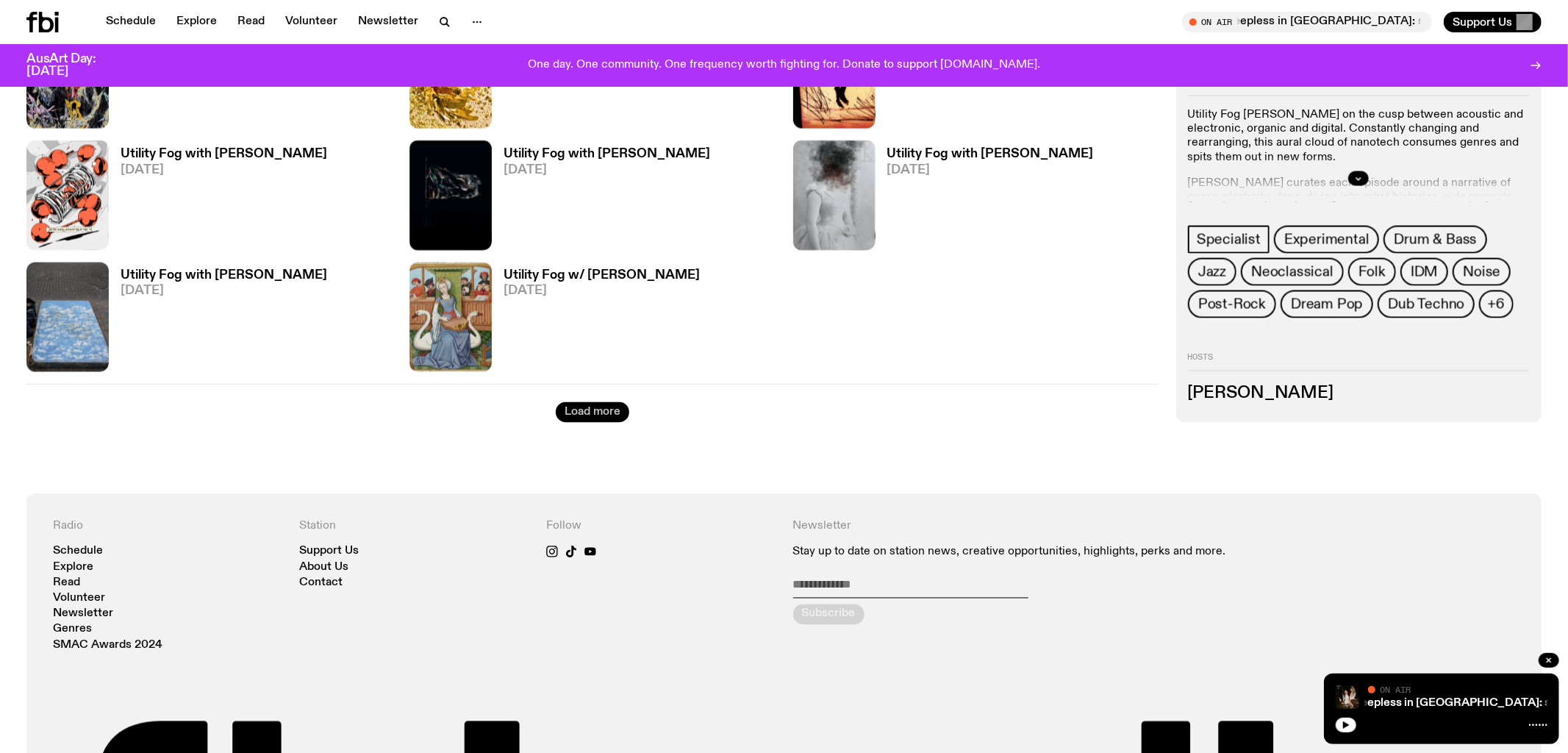
click at [599, 414] on button "Load more" at bounding box center [592, 412] width 74 height 20
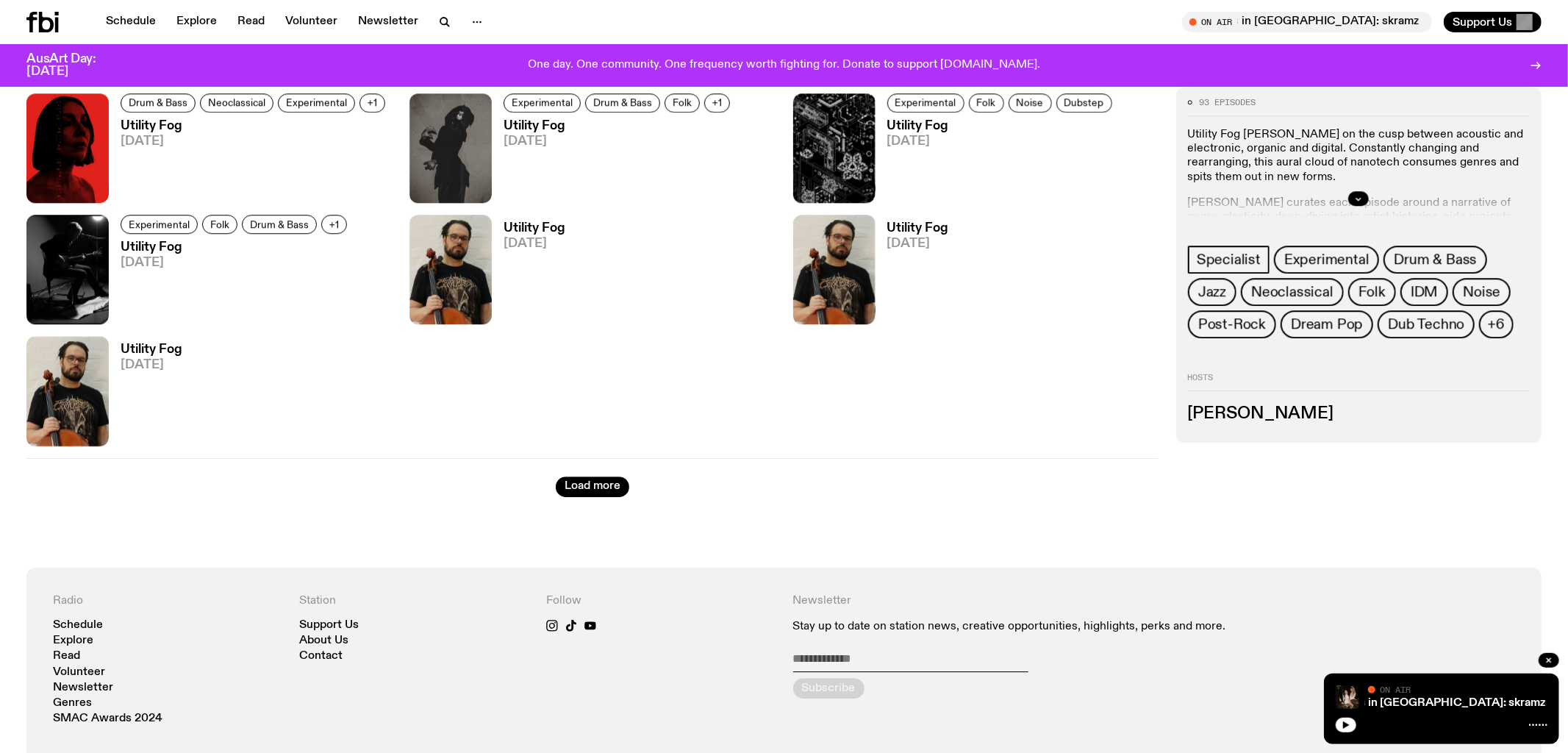
scroll to position [3340, 0]
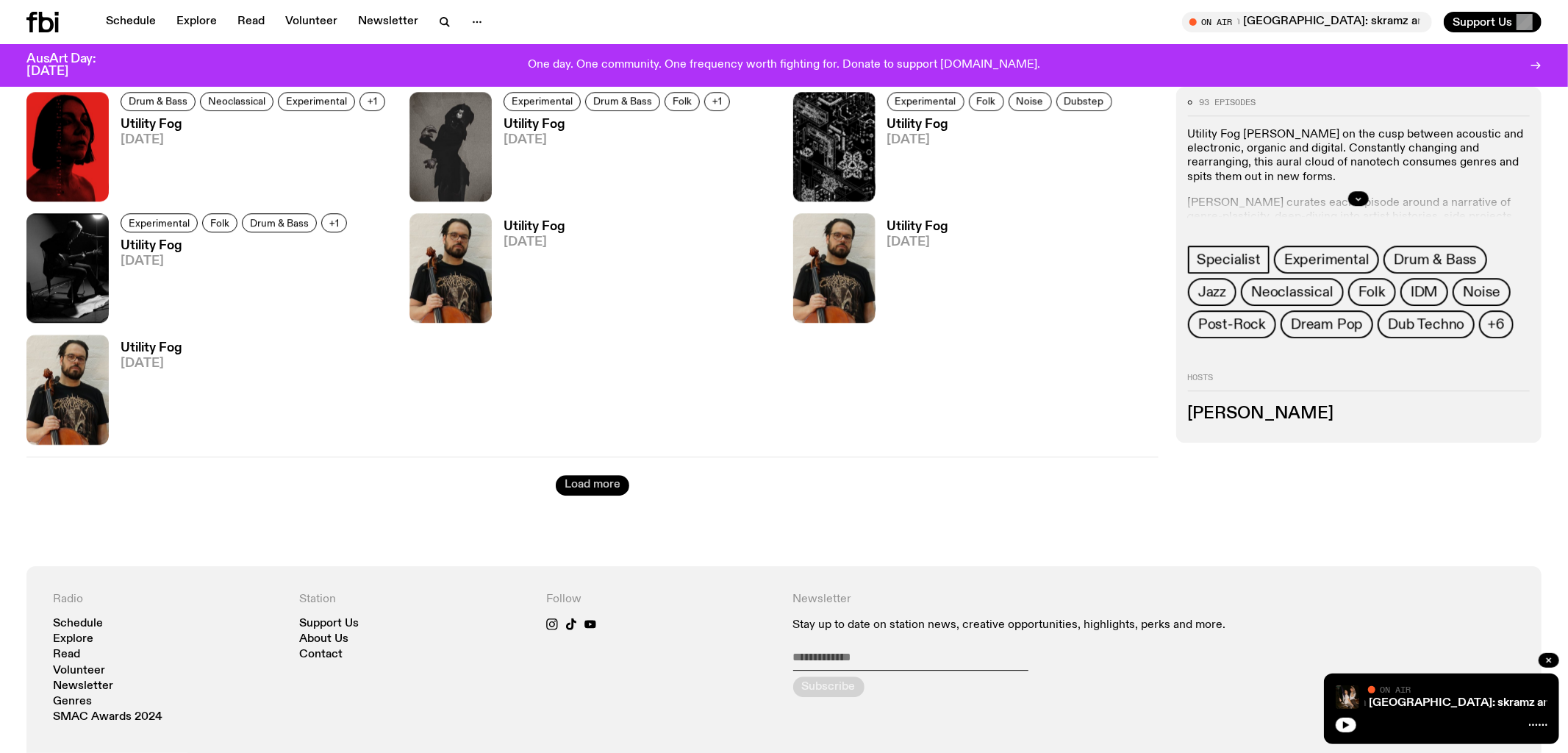
click at [611, 491] on button "Load more" at bounding box center [592, 484] width 74 height 20
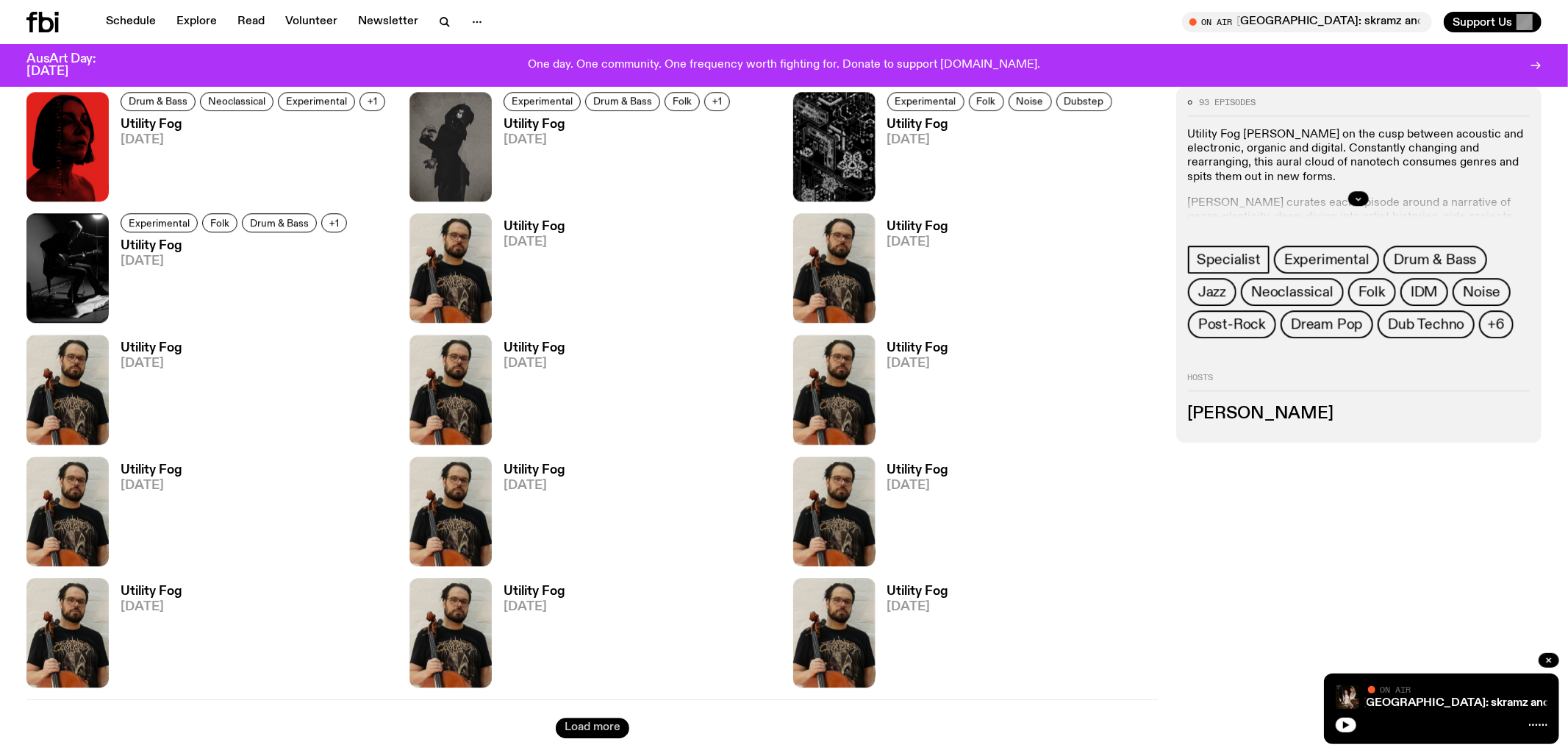
scroll to position [3836, 0]
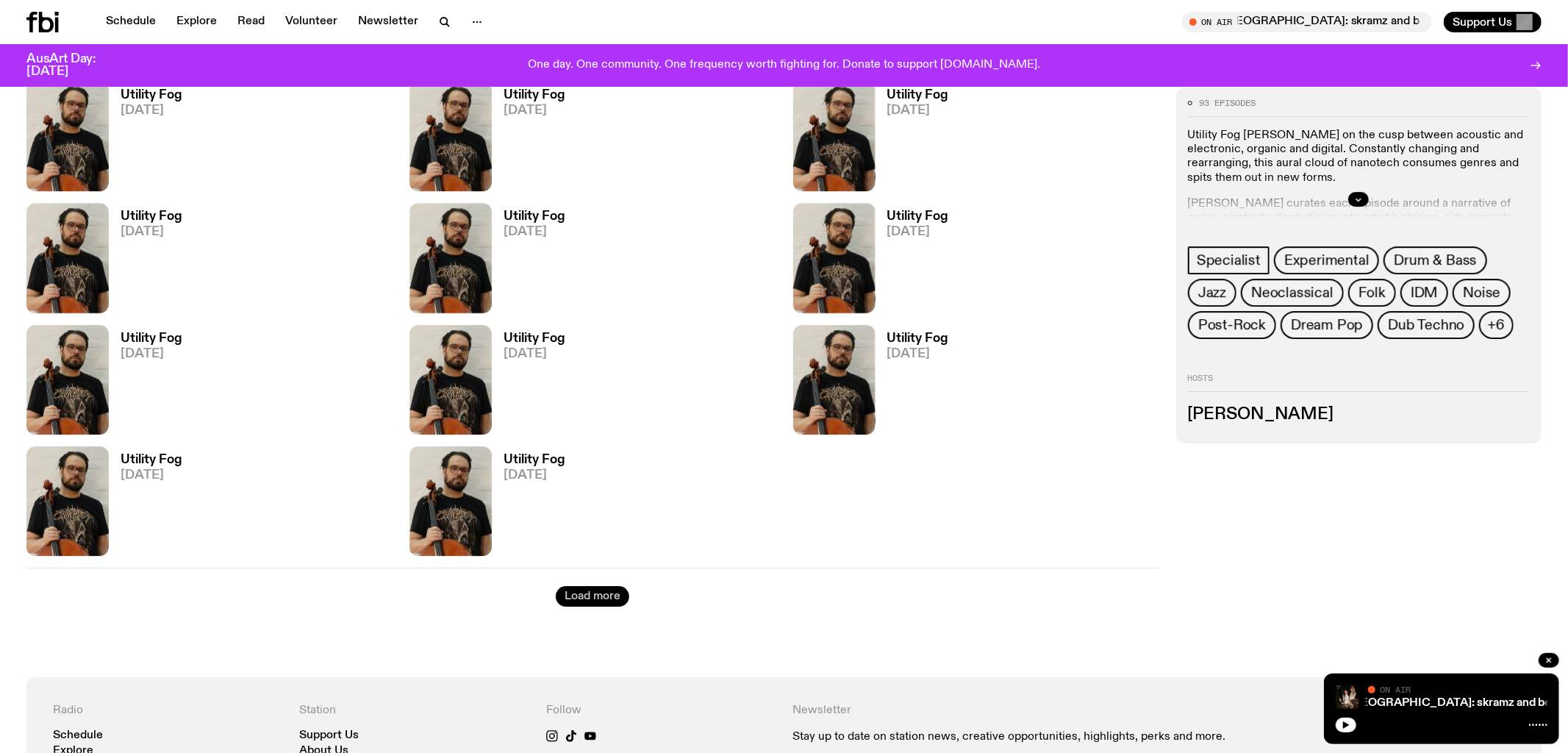
click at [603, 601] on button "Load more" at bounding box center [592, 595] width 74 height 20
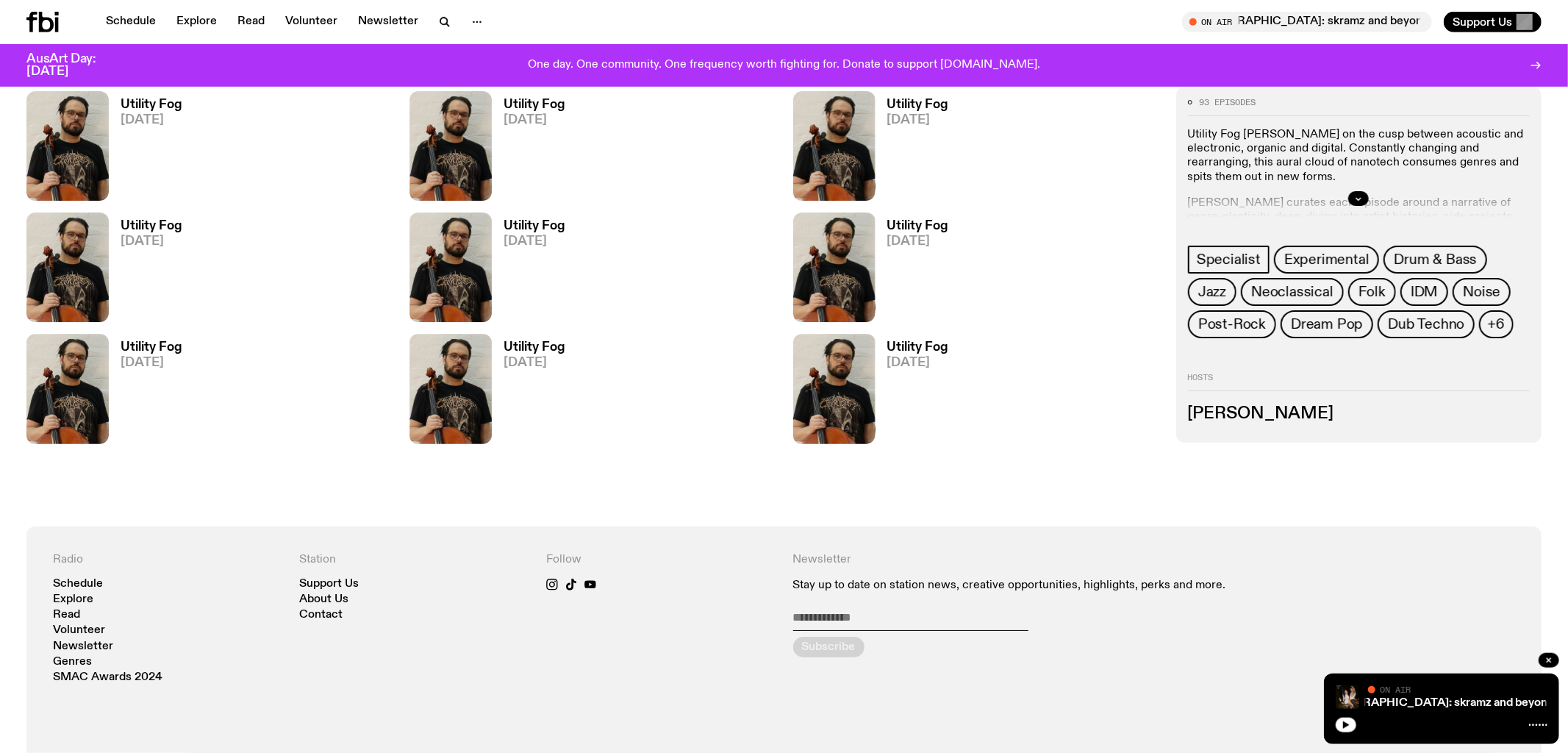
scroll to position [4432, 0]
